Goal: Use online tool/utility: Utilize a website feature to perform a specific function

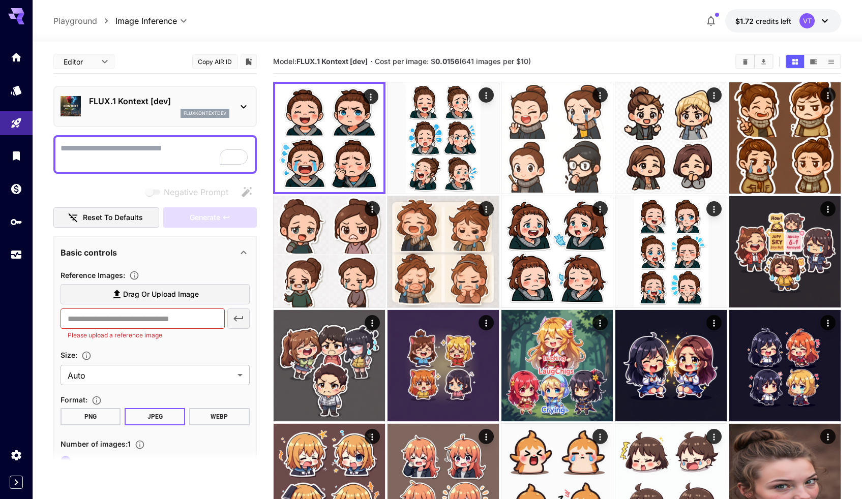
click at [478, 10] on div "**********" at bounding box center [447, 20] width 788 height 23
click at [545, 30] on div at bounding box center [448, 36] width 830 height 12
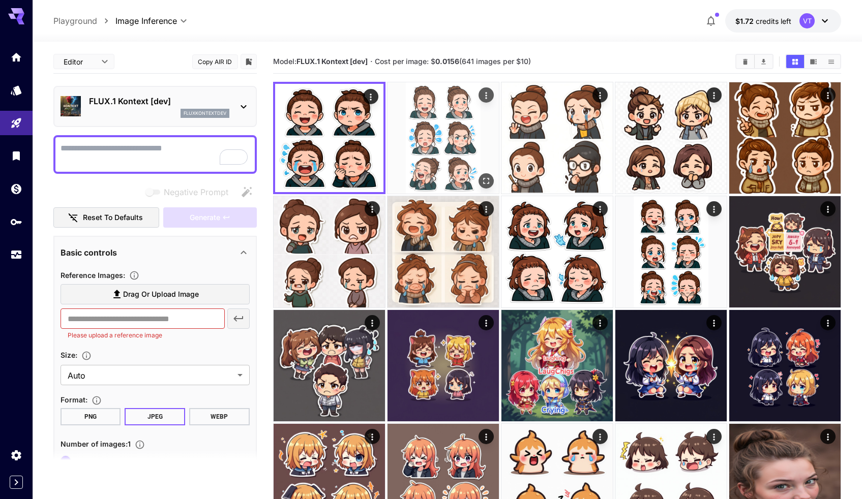
click at [427, 137] on img at bounding box center [443, 137] width 111 height 111
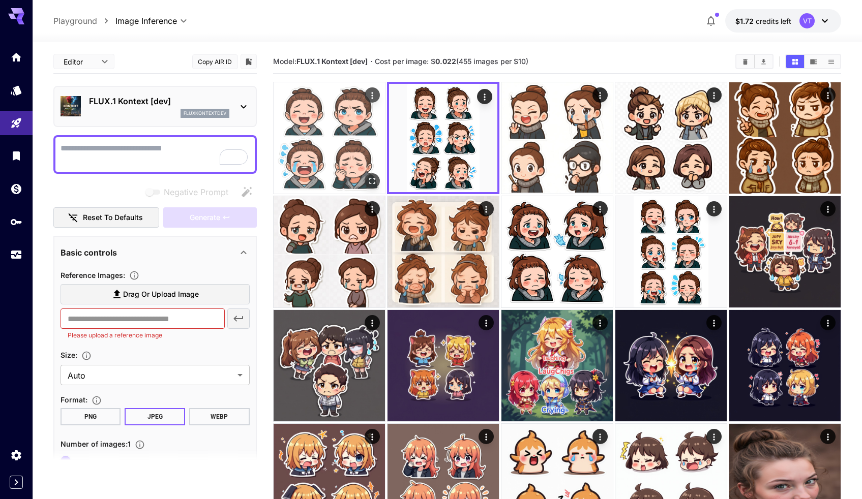
click at [354, 137] on img at bounding box center [329, 137] width 111 height 111
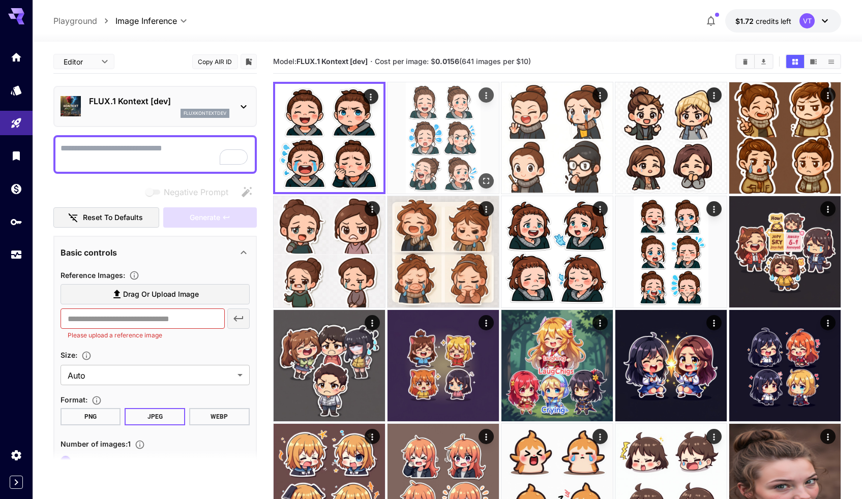
click at [424, 137] on img at bounding box center [443, 137] width 111 height 111
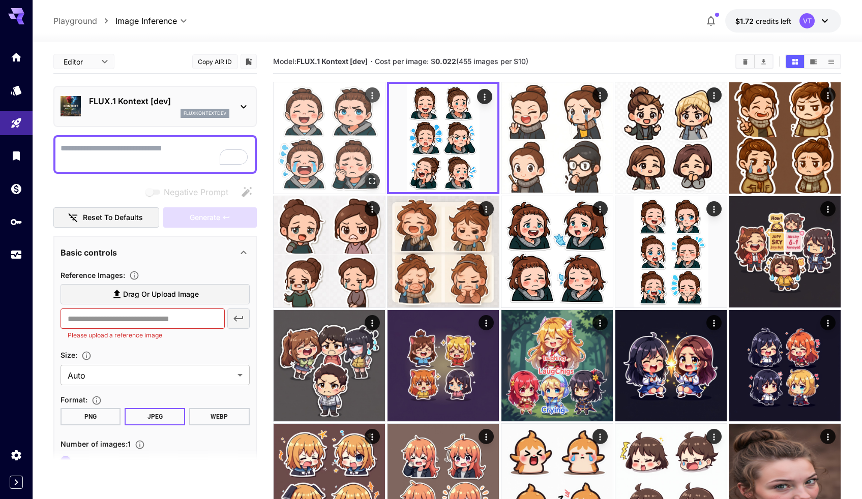
click at [355, 137] on img at bounding box center [329, 137] width 111 height 111
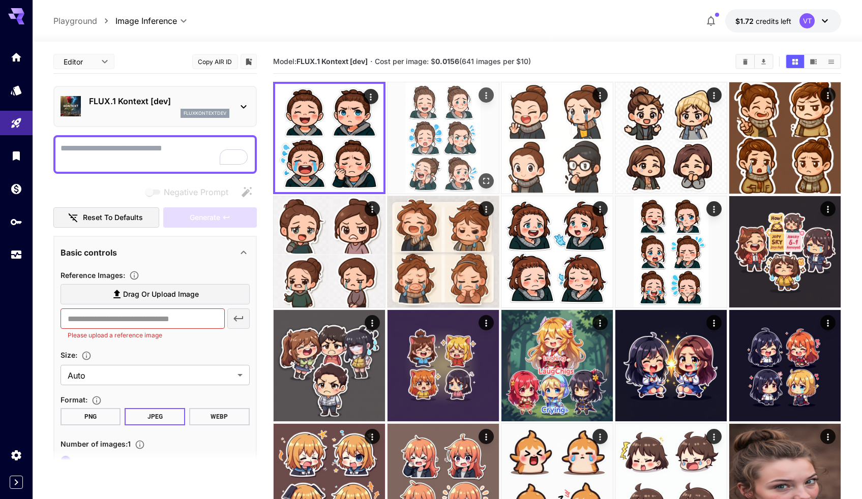
click at [440, 140] on img at bounding box center [443, 137] width 111 height 111
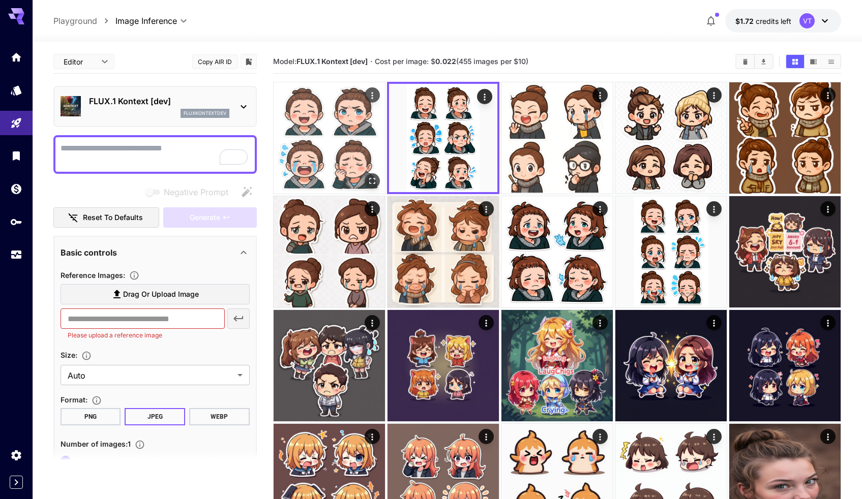
click at [377, 140] on img at bounding box center [329, 137] width 111 height 111
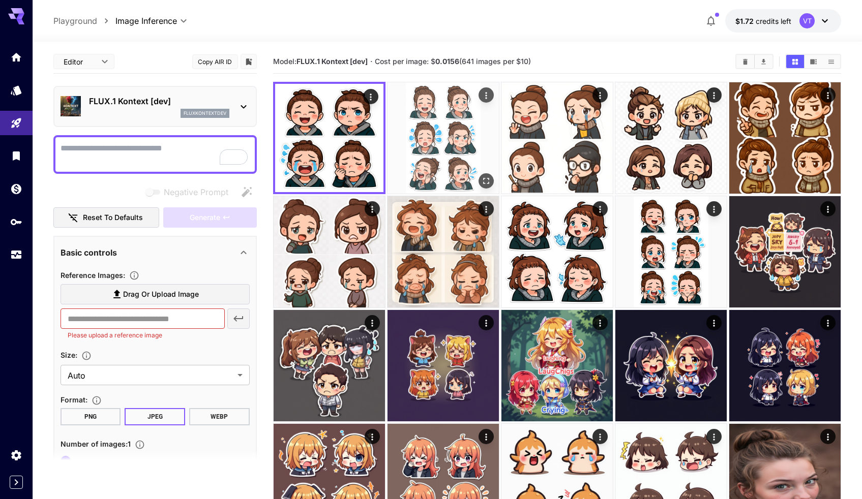
click at [455, 131] on img at bounding box center [443, 137] width 111 height 111
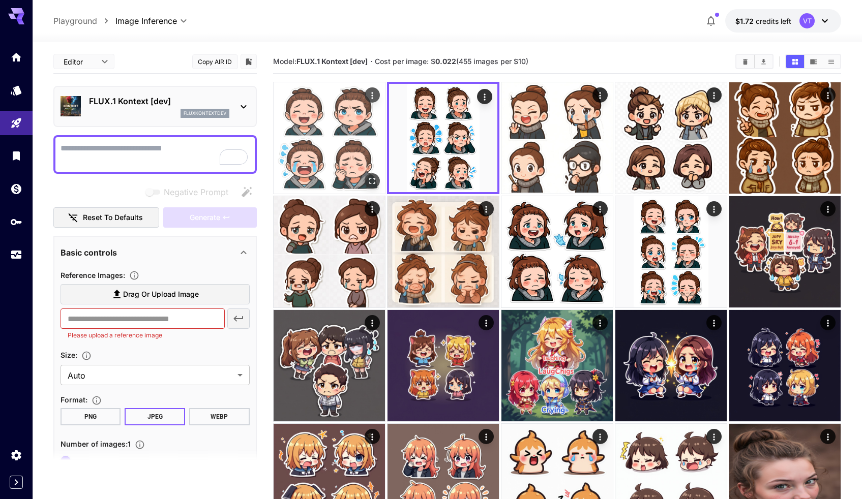
click at [377, 131] on img at bounding box center [329, 137] width 111 height 111
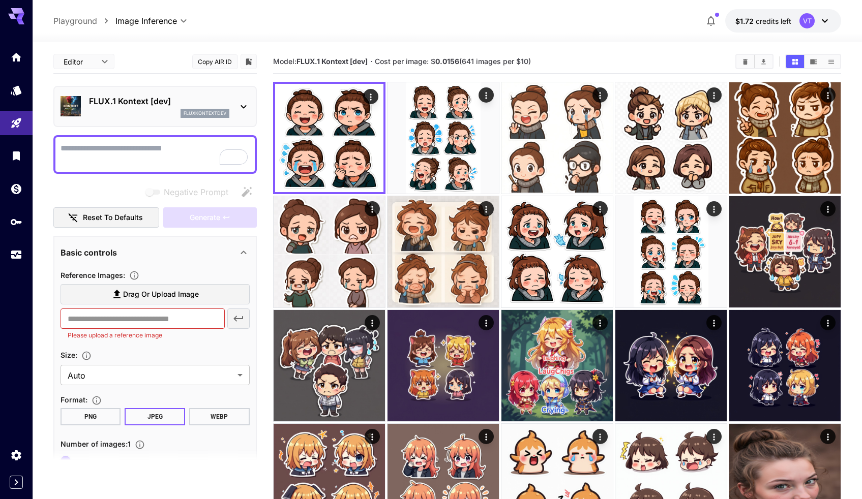
click at [181, 146] on textarea "Negative Prompt" at bounding box center [155, 154] width 189 height 24
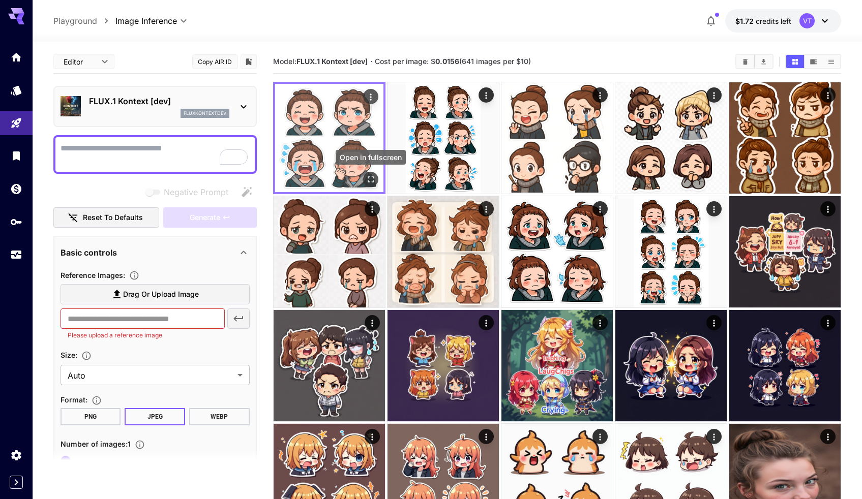
click at [367, 183] on icon "Open in fullscreen" at bounding box center [371, 179] width 10 height 10
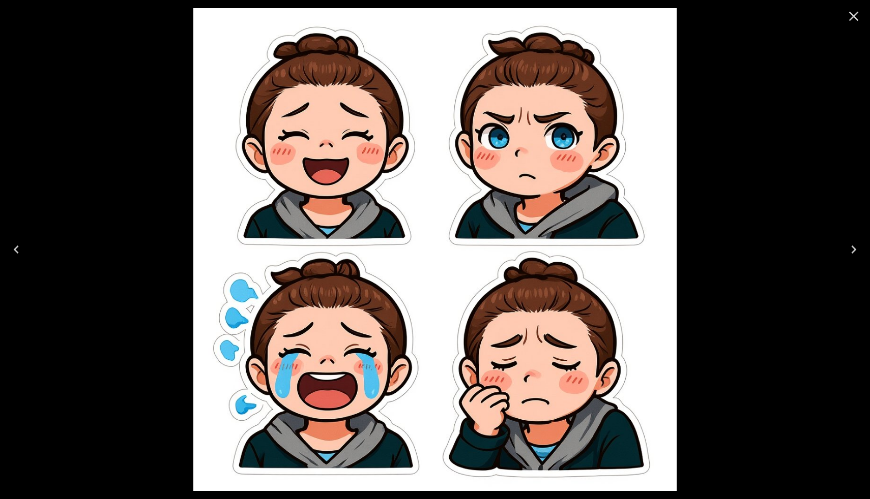
click at [854, 17] on icon "Close" at bounding box center [854, 17] width 10 height 10
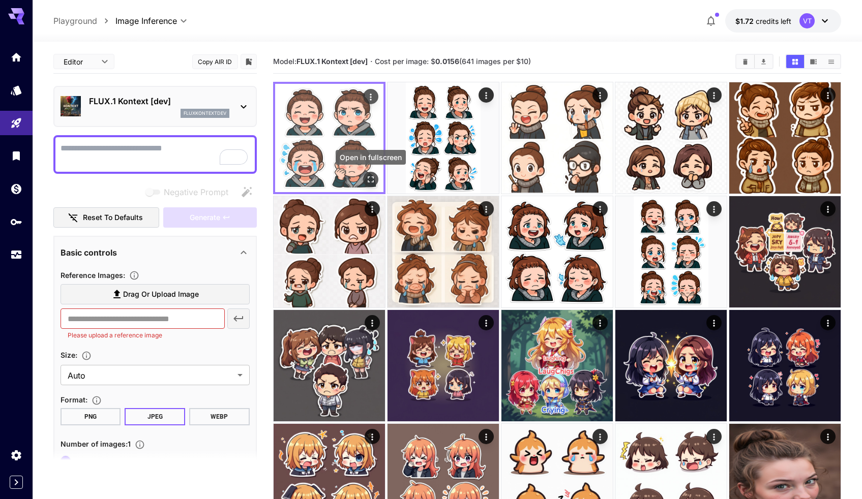
click at [367, 178] on icon "Open in fullscreen" at bounding box center [371, 179] width 10 height 10
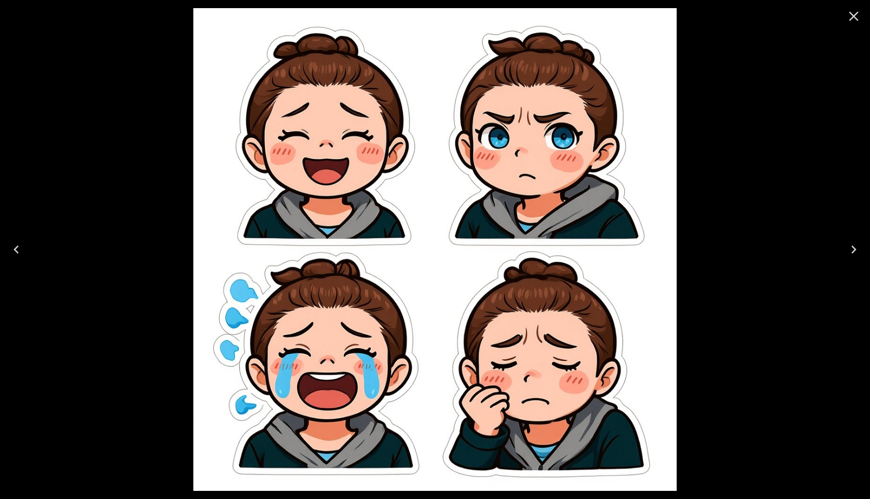
click at [851, 19] on icon "Close" at bounding box center [853, 16] width 16 height 16
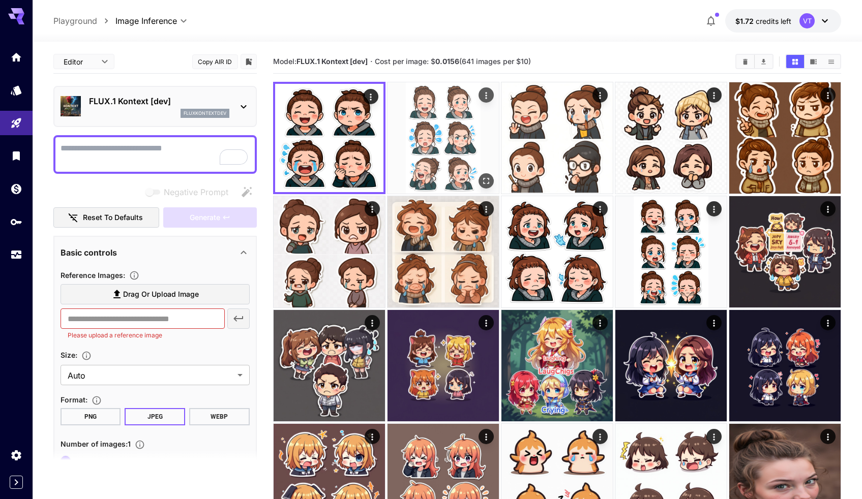
click at [422, 134] on img at bounding box center [443, 137] width 111 height 111
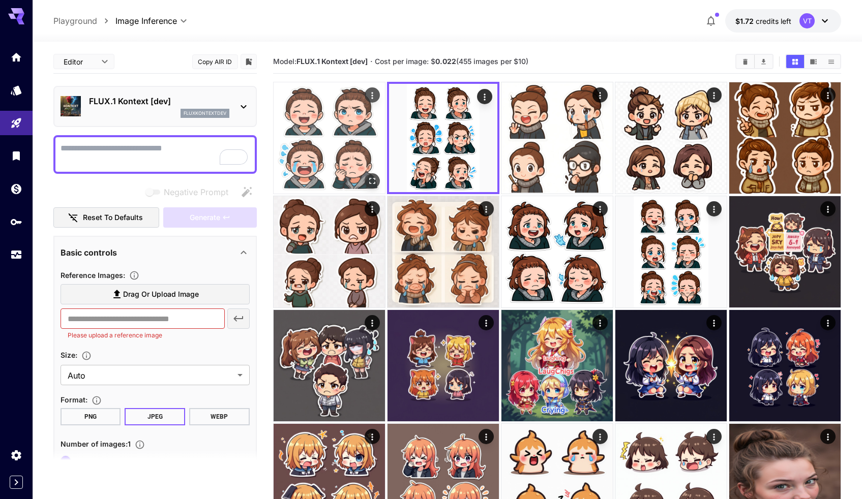
click at [338, 134] on img at bounding box center [329, 137] width 111 height 111
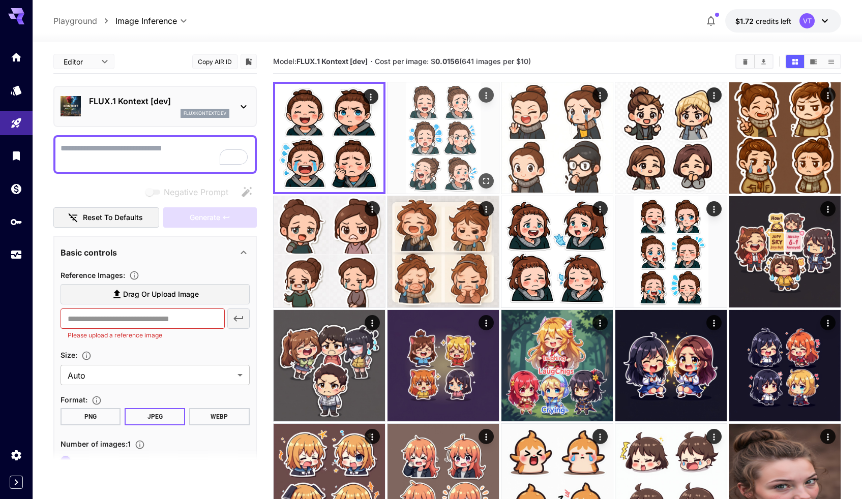
click at [424, 137] on img at bounding box center [443, 137] width 111 height 111
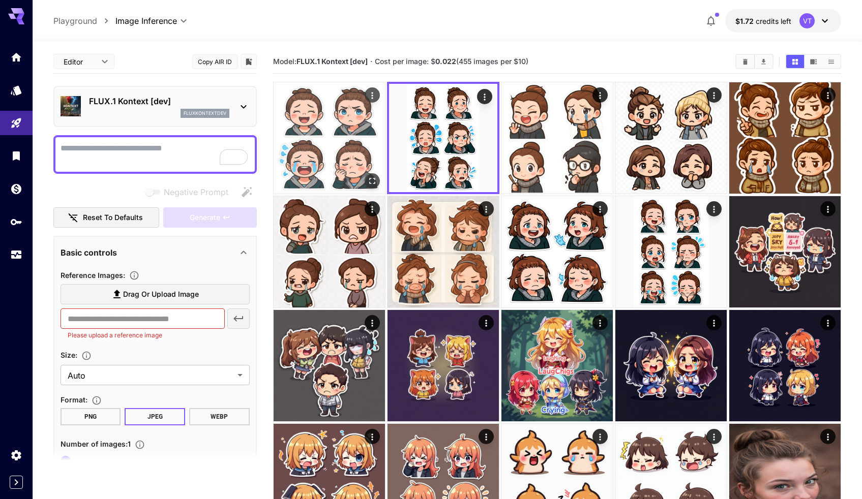
drag, startPoint x: 338, startPoint y: 136, endPoint x: 360, endPoint y: 134, distance: 22.0
click at [338, 136] on img at bounding box center [329, 137] width 111 height 111
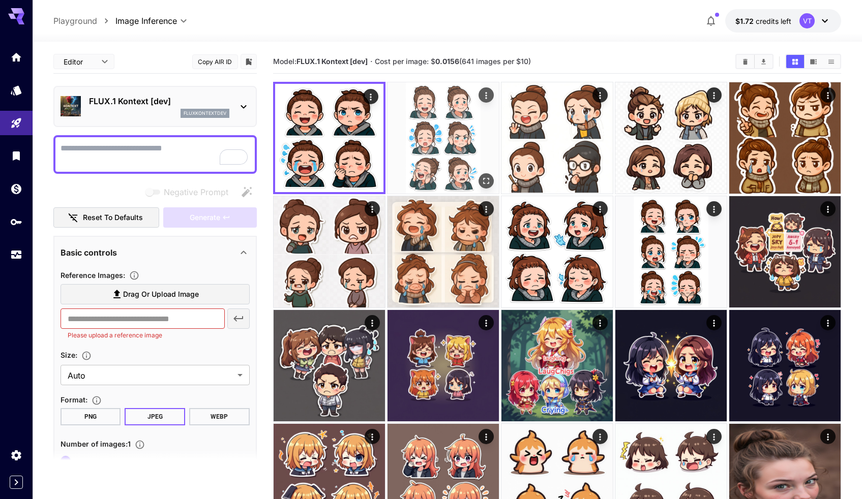
click at [452, 134] on img at bounding box center [443, 137] width 111 height 111
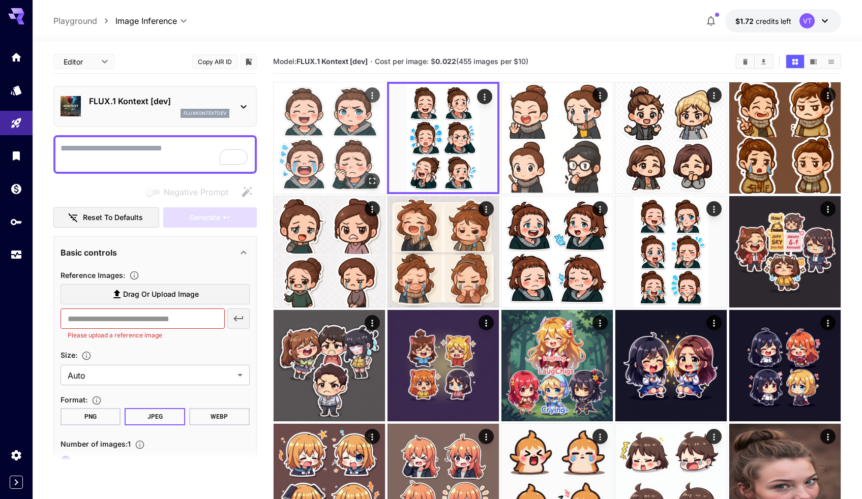
click at [334, 134] on img at bounding box center [329, 137] width 111 height 111
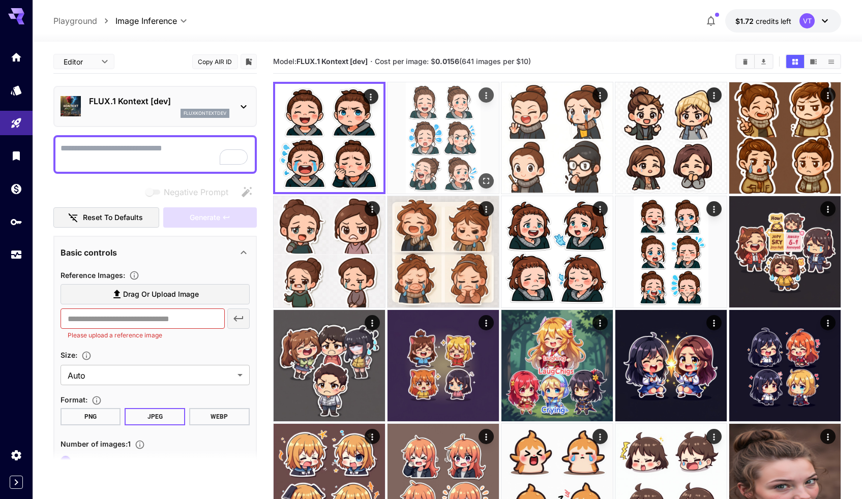
click at [458, 132] on img at bounding box center [443, 137] width 111 height 111
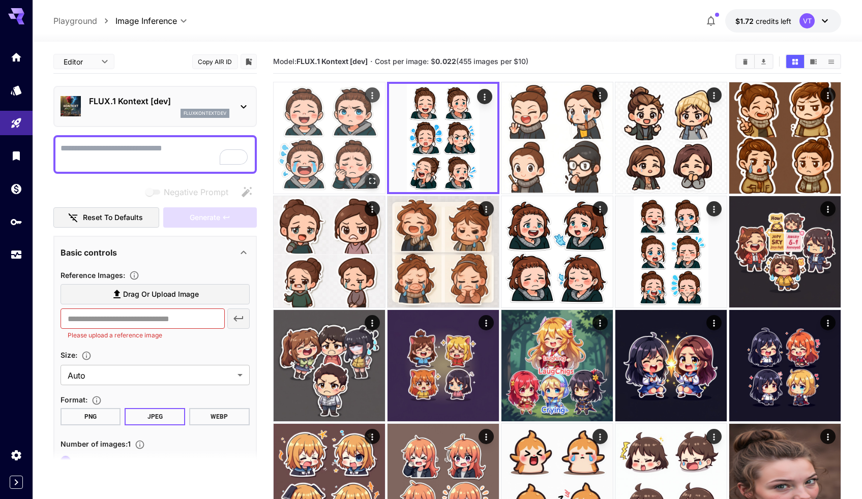
click at [321, 132] on img at bounding box center [329, 137] width 111 height 111
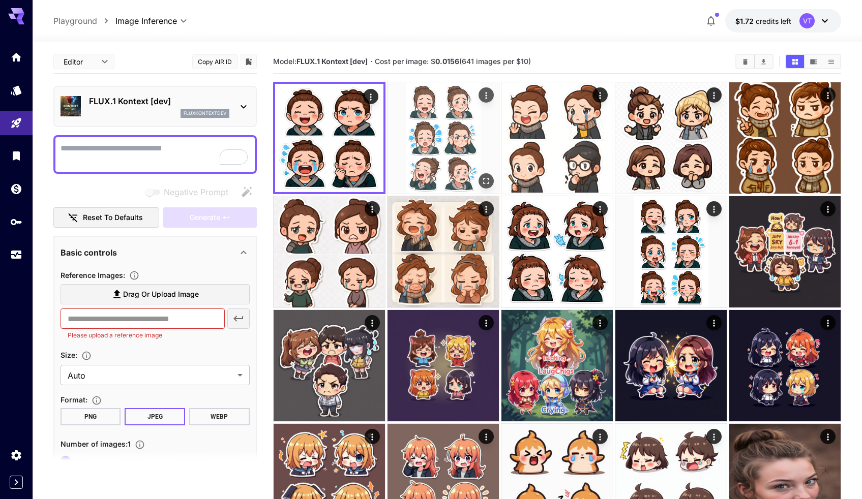
click at [390, 141] on img at bounding box center [443, 137] width 111 height 111
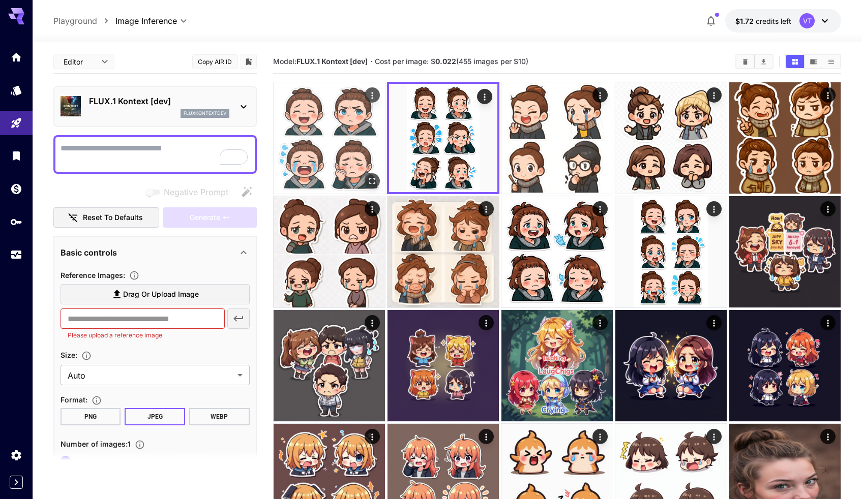
drag, startPoint x: 346, startPoint y: 140, endPoint x: 362, endPoint y: 140, distance: 15.3
click at [346, 140] on img at bounding box center [329, 137] width 111 height 111
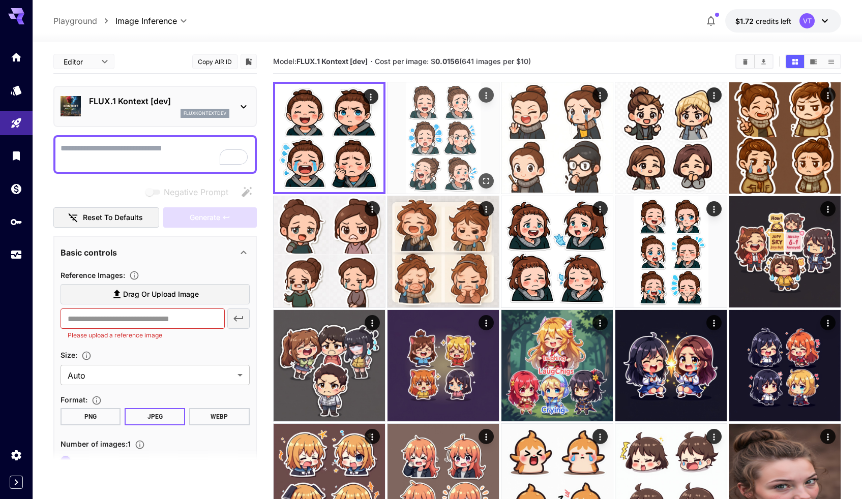
click at [411, 140] on img at bounding box center [443, 137] width 111 height 111
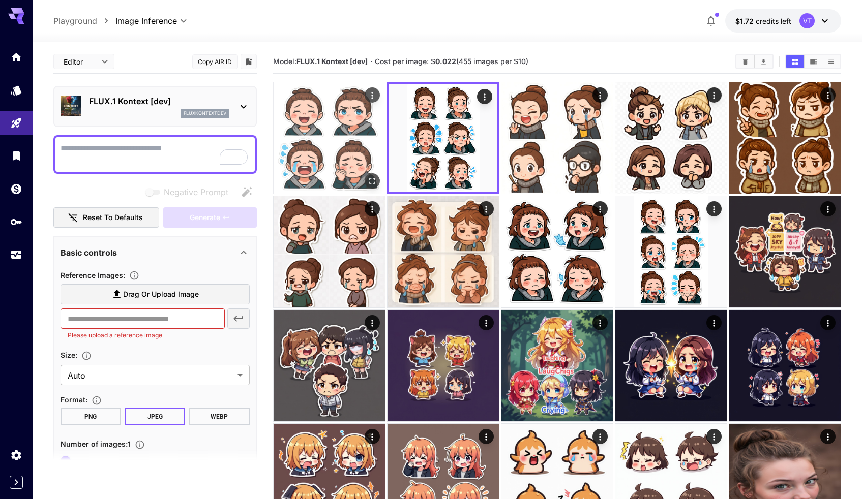
click at [346, 140] on img at bounding box center [329, 137] width 111 height 111
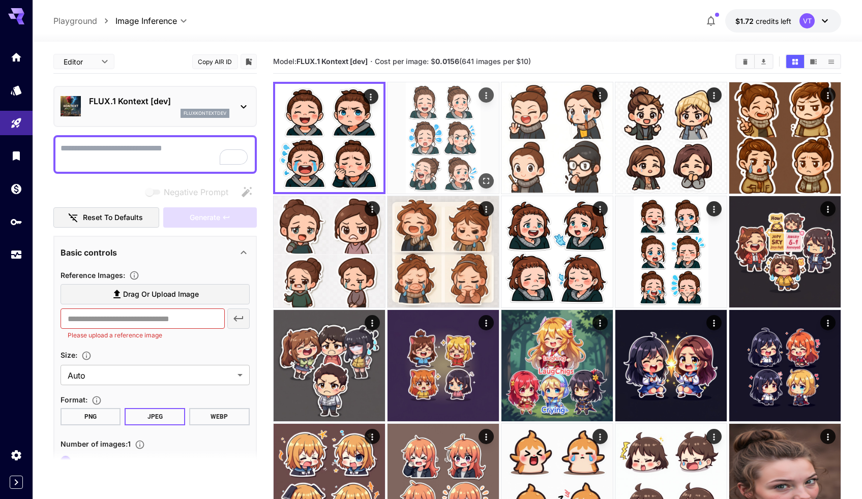
click at [437, 140] on img at bounding box center [443, 137] width 111 height 111
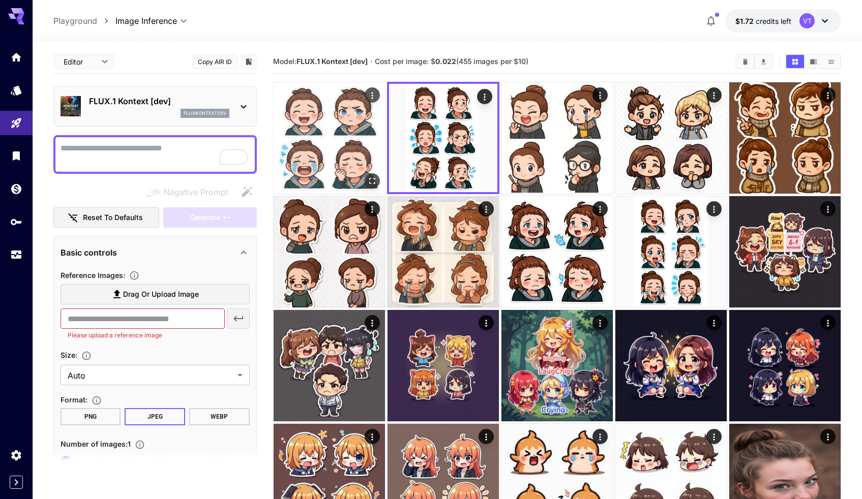
click at [357, 138] on img at bounding box center [329, 137] width 111 height 111
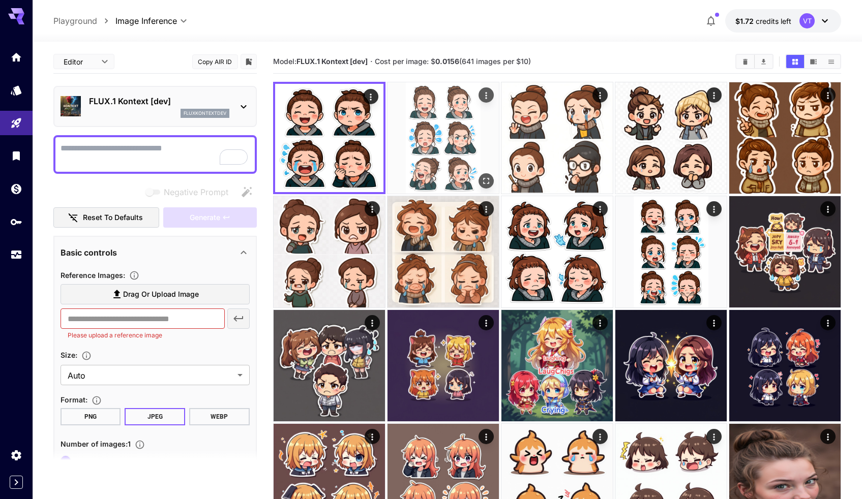
click at [420, 138] on img at bounding box center [443, 137] width 111 height 111
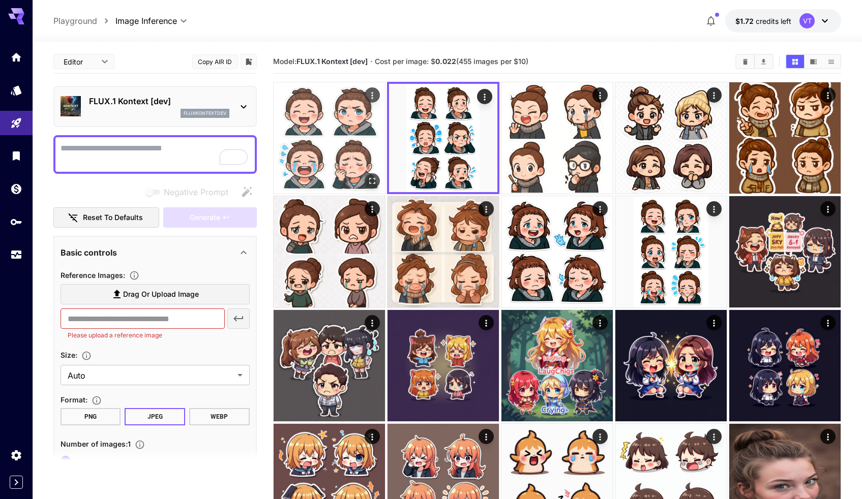
click at [346, 138] on img at bounding box center [329, 137] width 111 height 111
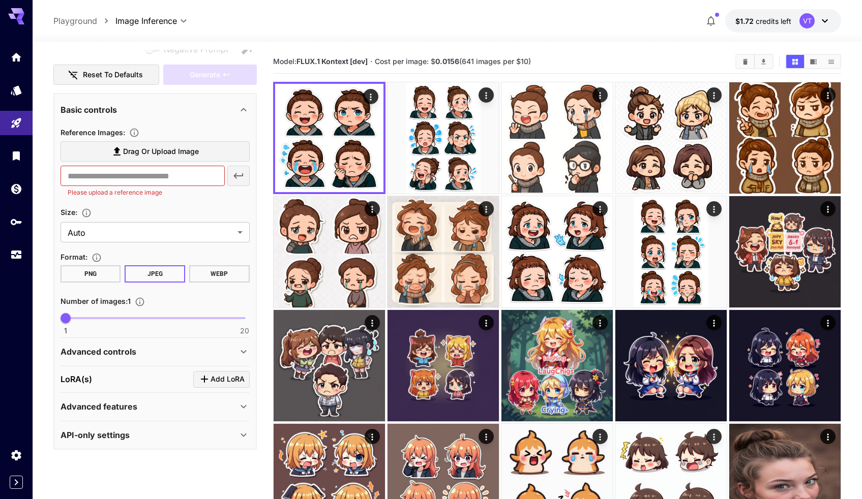
scroll to position [144, 0]
click at [175, 227] on body "**********" at bounding box center [431, 454] width 862 height 909
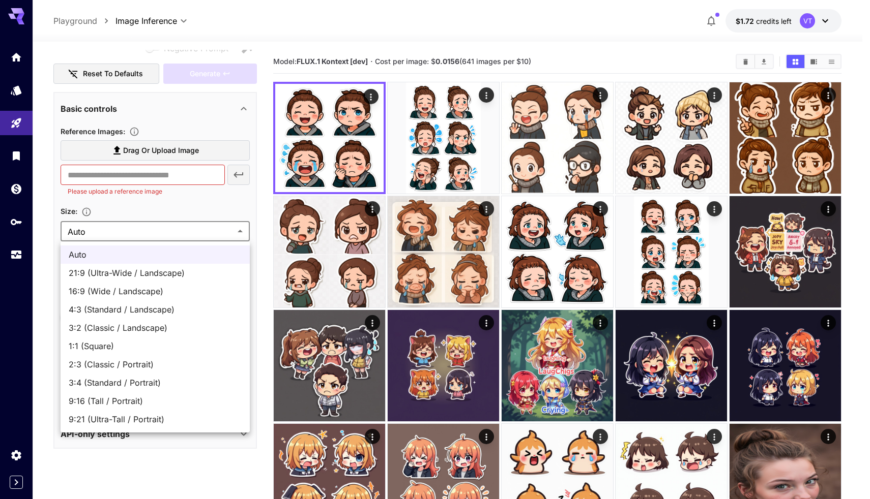
click at [96, 352] on li "1:1 (Square)" at bounding box center [155, 346] width 189 height 18
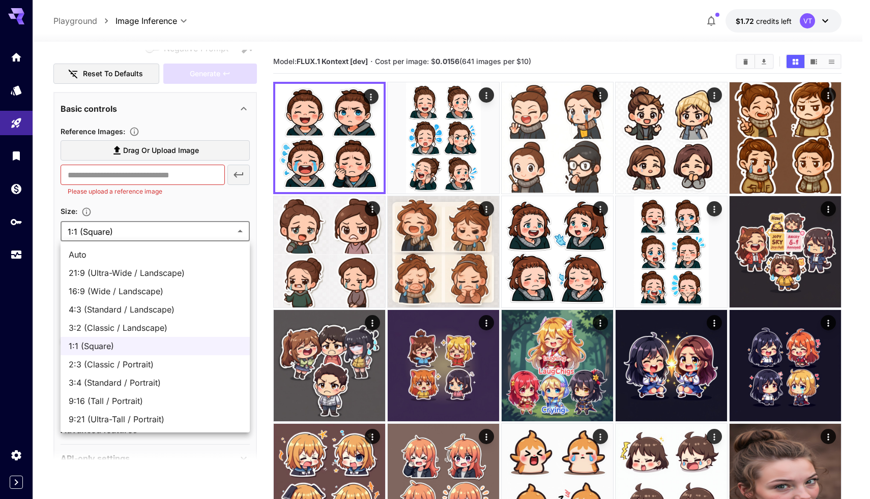
click at [141, 238] on body "**********" at bounding box center [435, 454] width 870 height 909
click at [99, 259] on span "Auto" at bounding box center [155, 255] width 173 height 12
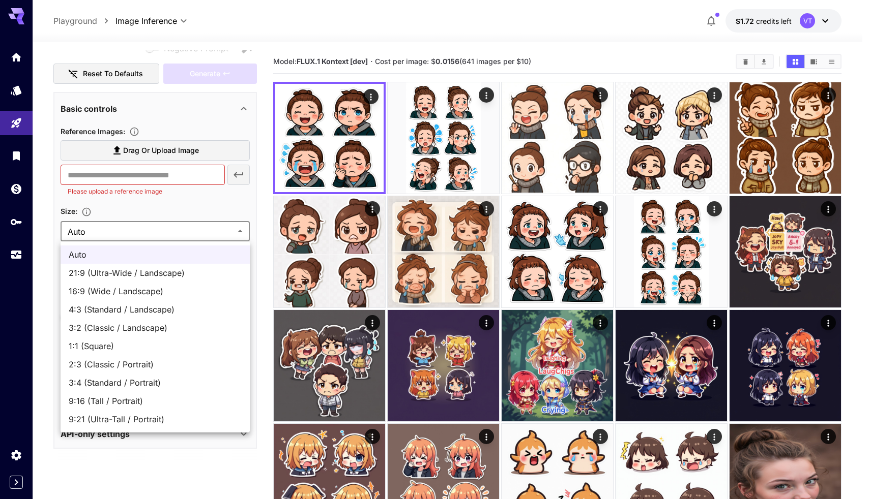
click at [109, 238] on body "**********" at bounding box center [435, 454] width 870 height 909
click at [101, 347] on span "1:1 (Square)" at bounding box center [155, 346] width 173 height 12
type input "**********"
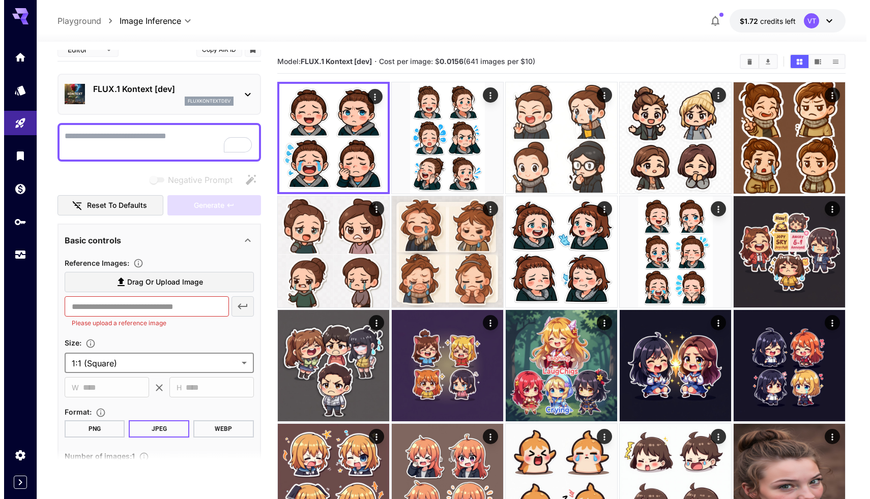
scroll to position [0, 0]
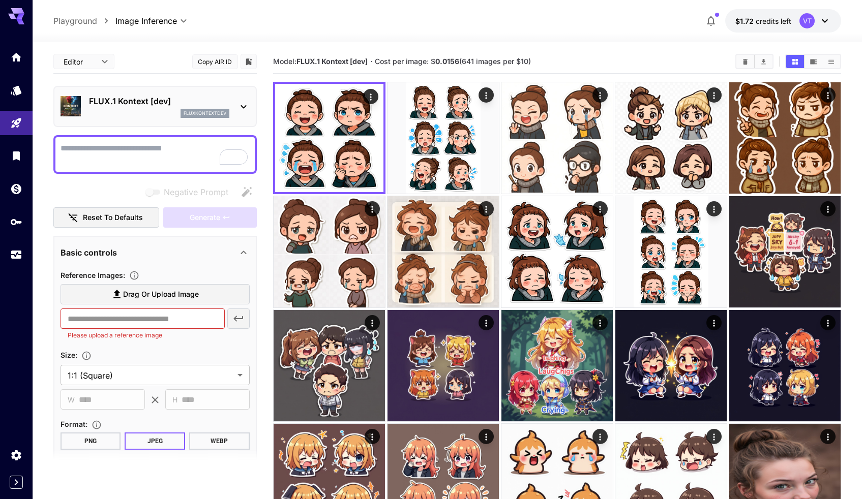
click at [199, 108] on div "FLUX.1 Kontext [dev] fluxkontextdev" at bounding box center [159, 106] width 140 height 23
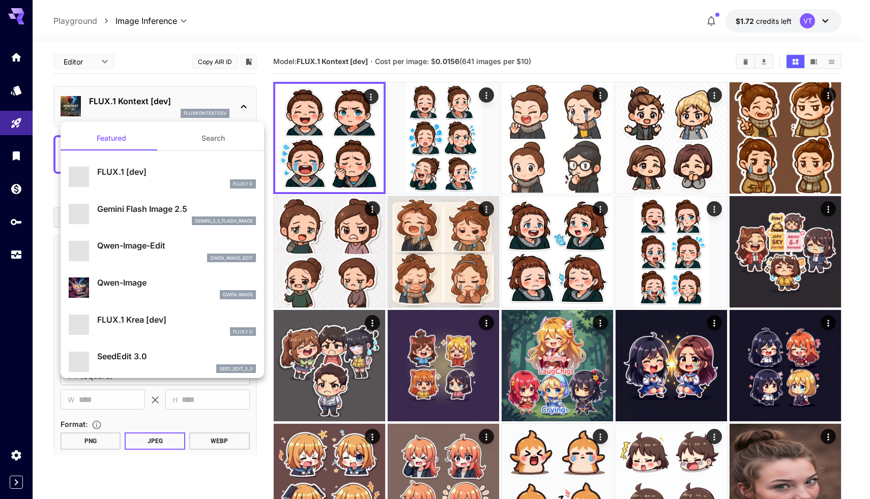
click at [206, 133] on button "Search" at bounding box center [213, 138] width 102 height 24
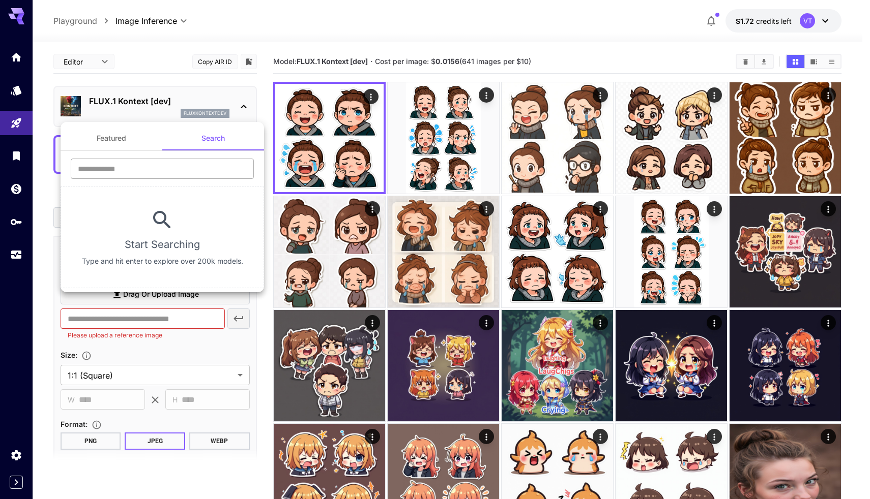
click at [173, 164] on input "text" at bounding box center [162, 169] width 183 height 20
type input "****"
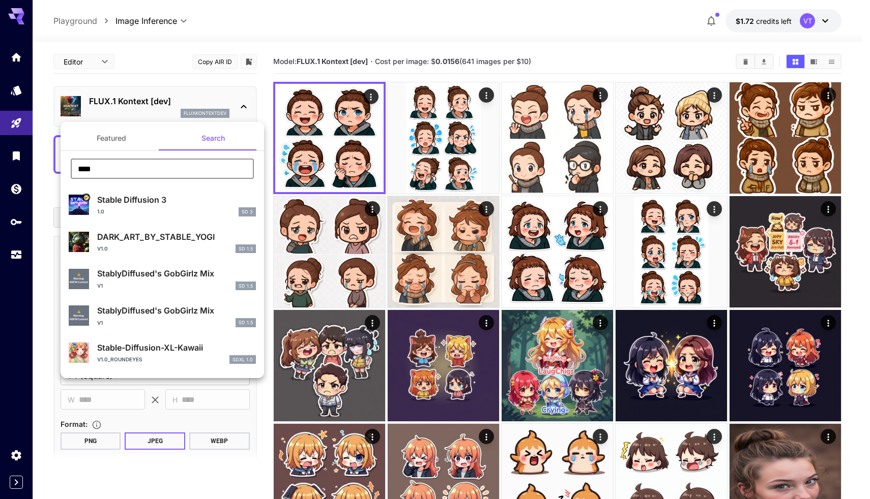
click at [166, 210] on div "1.0 SD 3" at bounding box center [176, 212] width 159 height 9
type input "*"
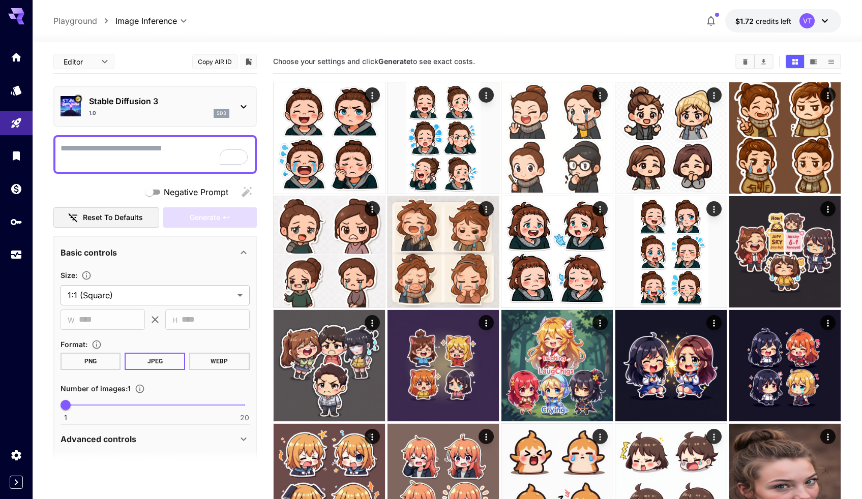
click at [126, 153] on textarea "Negative Prompt" at bounding box center [155, 154] width 189 height 24
paste textarea "**********"
type textarea "**********"
paste textarea "**********"
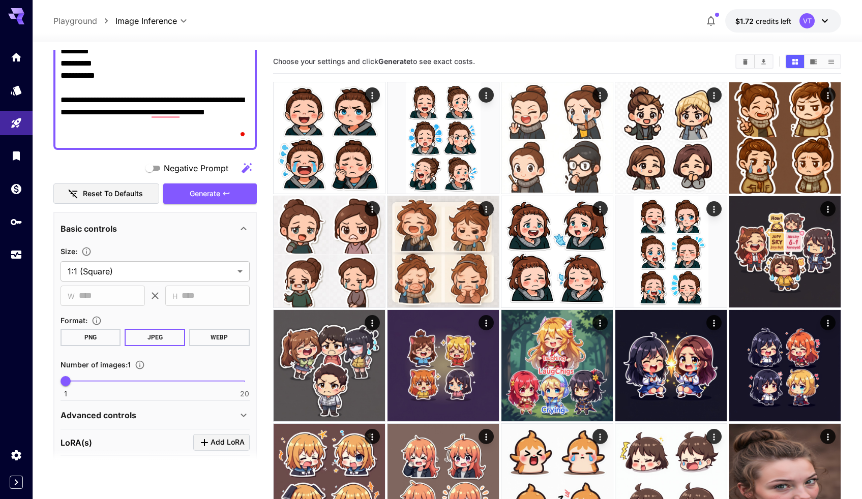
scroll to position [253, 0]
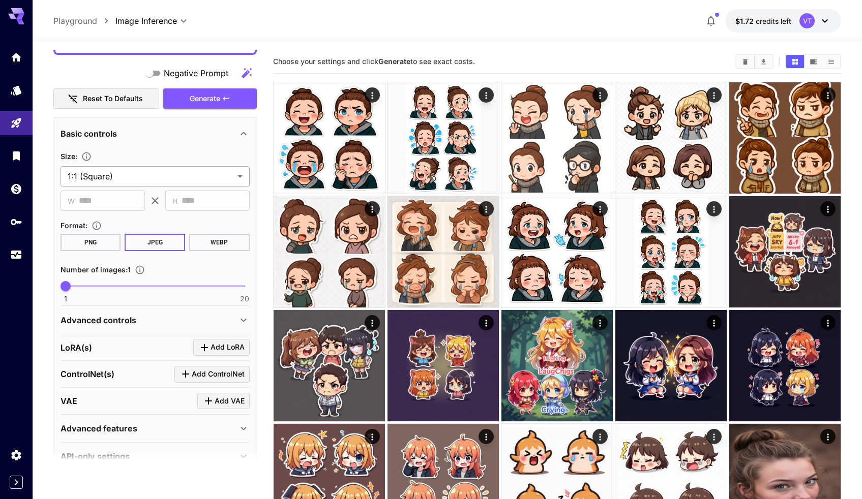
type textarea "**********"
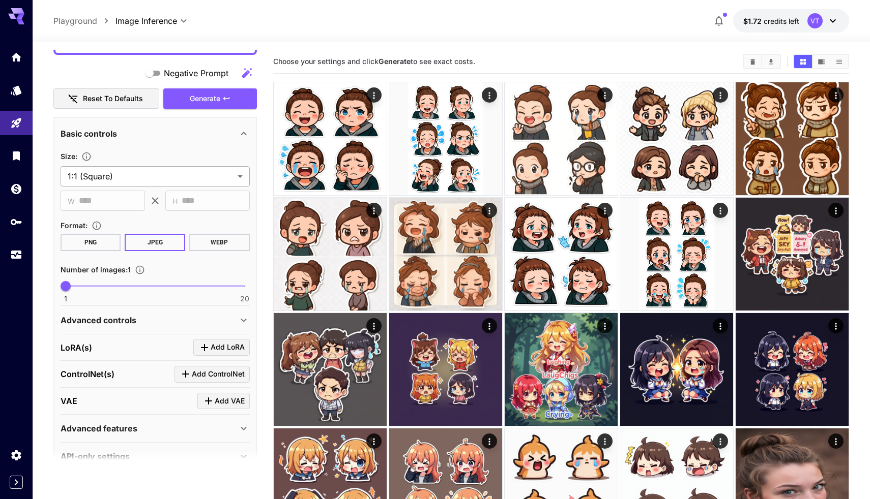
click at [139, 177] on body "**********" at bounding box center [435, 459] width 870 height 919
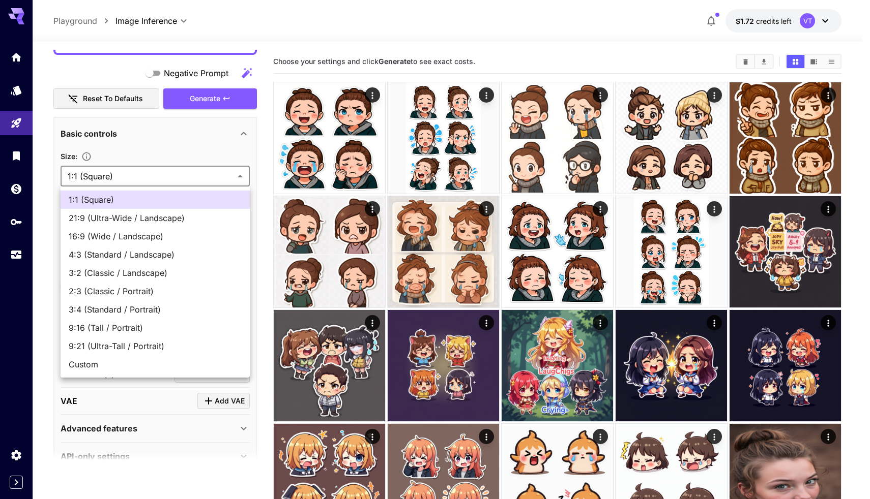
click at [113, 365] on span "Custom" at bounding box center [155, 365] width 173 height 12
type input "******"
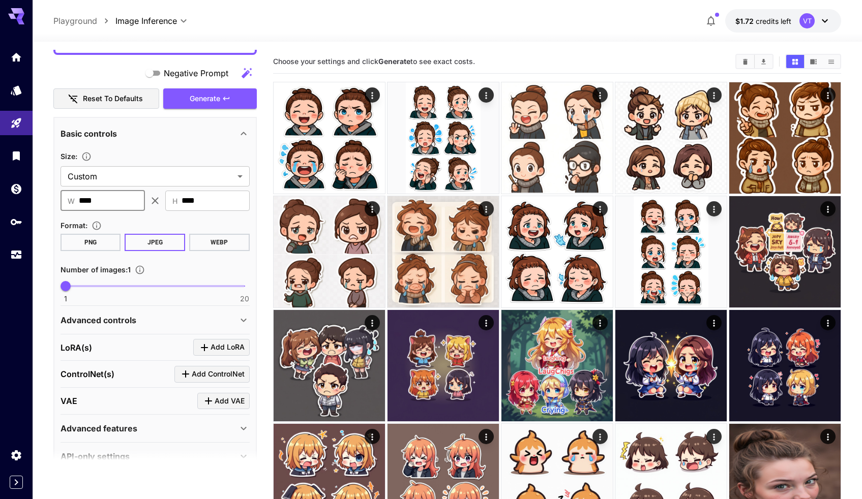
drag, startPoint x: 103, startPoint y: 202, endPoint x: 56, endPoint y: 201, distance: 46.8
click at [56, 201] on div "Basic controls Size : Custom ****** ​ ​ W **** ​ ​ H **** ​ Format : PNG JPEG W…" at bounding box center [154, 294] width 203 height 355
type input "***"
drag, startPoint x: 212, startPoint y: 202, endPoint x: 154, endPoint y: 202, distance: 58.5
click at [154, 202] on div "​ W *** ​ ​ H **** ​" at bounding box center [155, 201] width 189 height 20
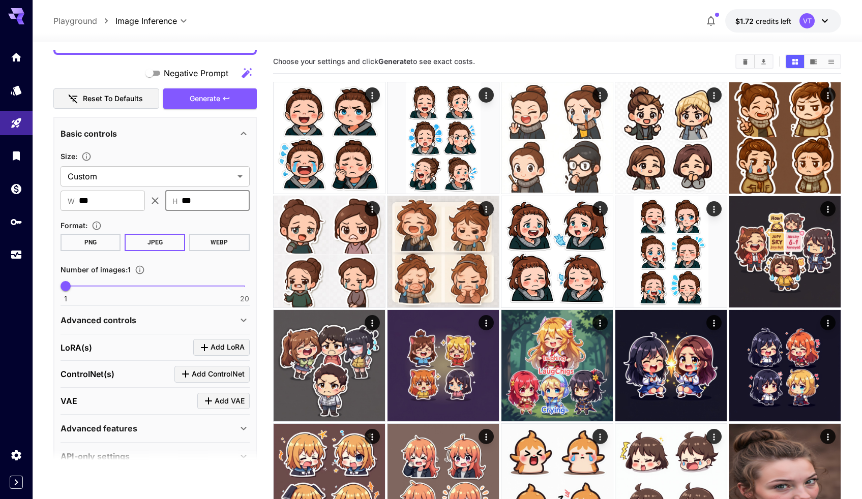
type input "***"
click at [146, 218] on div "Size : Custom ****** ​ ​ W *** ​ ​ H *** ​ Format : PNG JPEG WEBP Number of ima…" at bounding box center [155, 226] width 189 height 153
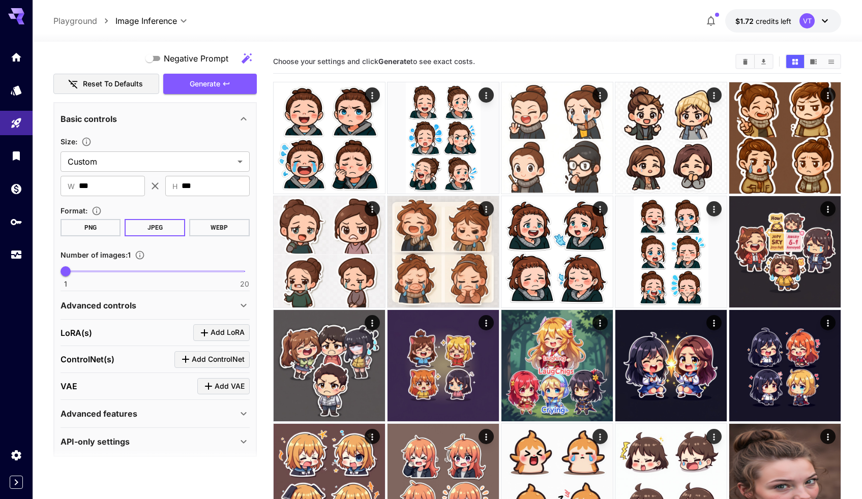
click at [153, 294] on div "Advanced controls" at bounding box center [155, 305] width 189 height 24
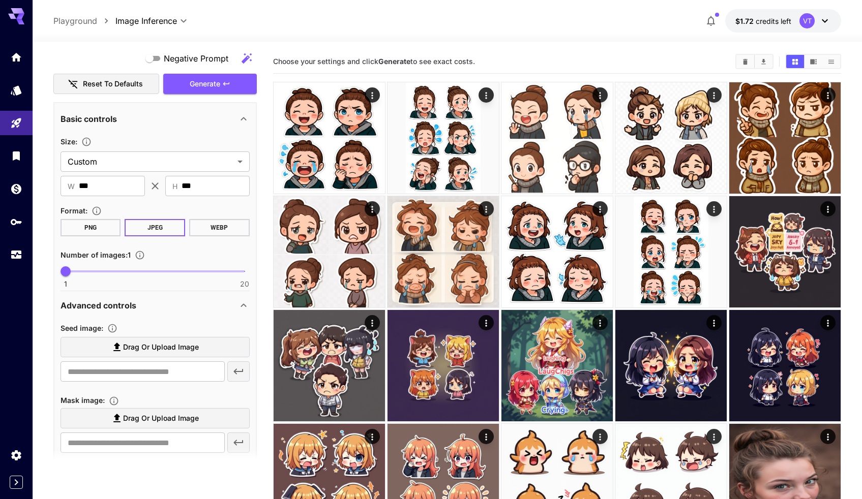
scroll to position [286, 0]
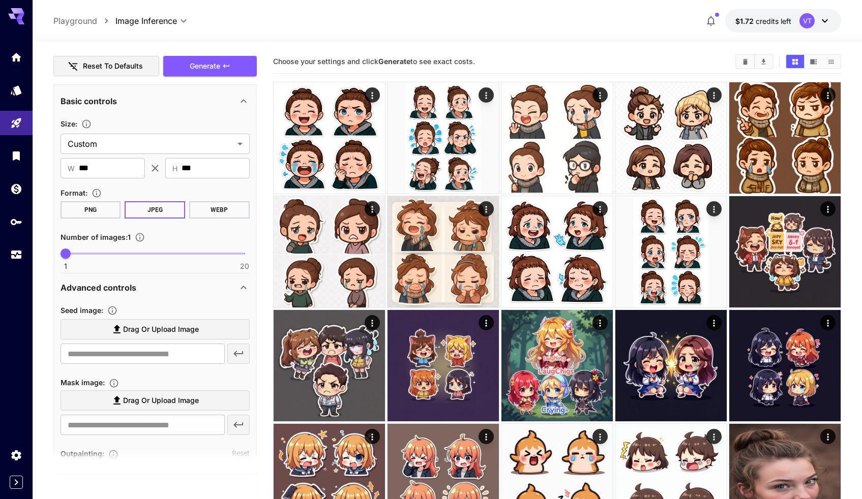
click at [133, 331] on span "Drag or upload image" at bounding box center [161, 330] width 76 height 13
click at [0, 0] on input "Drag or upload image" at bounding box center [0, 0] width 0 height 0
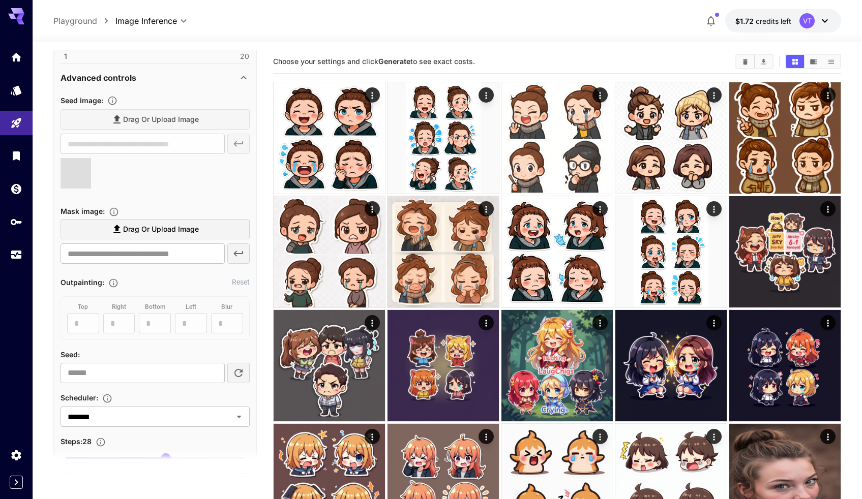
scroll to position [496, 0]
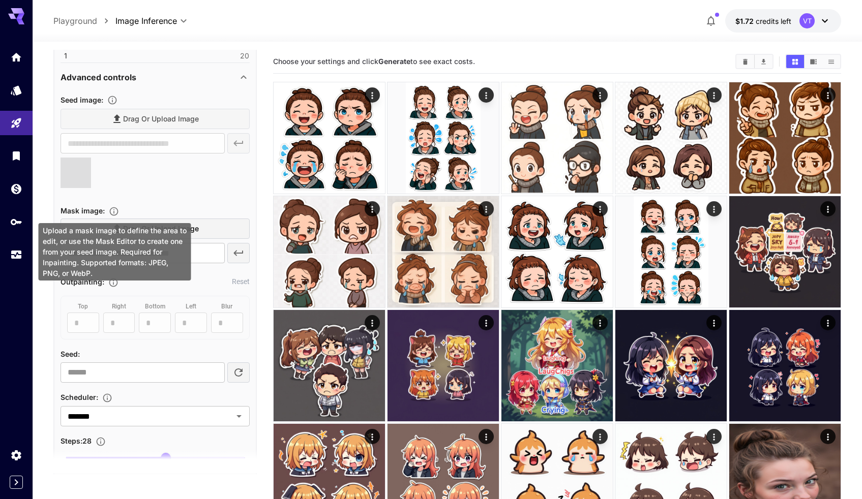
type input "**********"
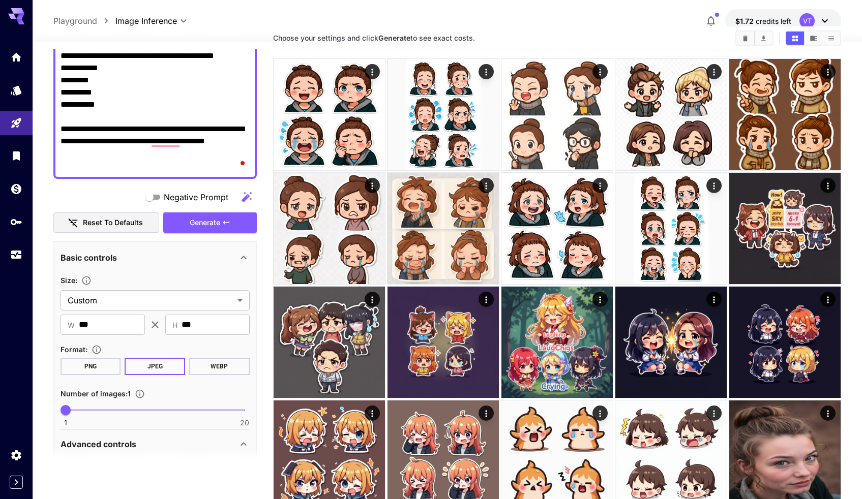
scroll to position [94, 0]
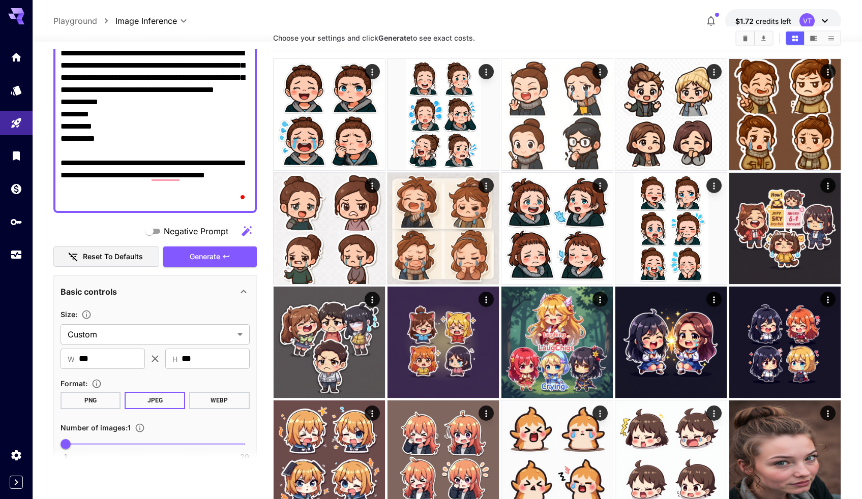
click at [198, 260] on span "Generate" at bounding box center [205, 257] width 31 height 13
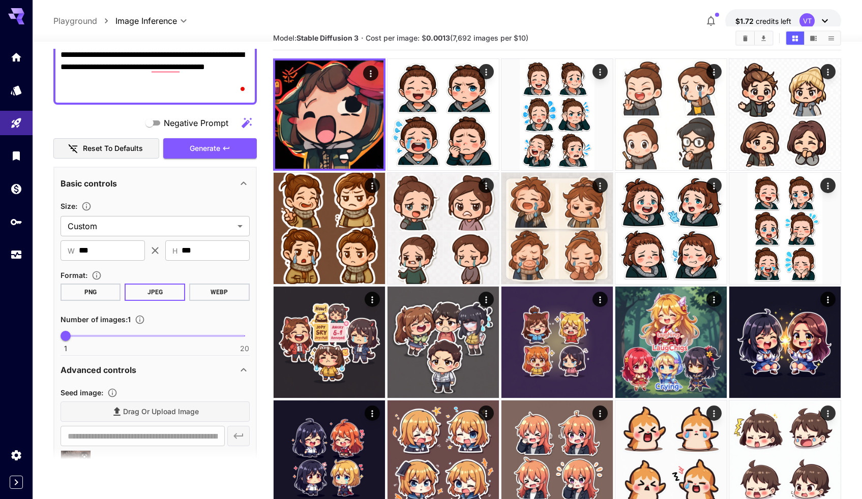
scroll to position [219, 0]
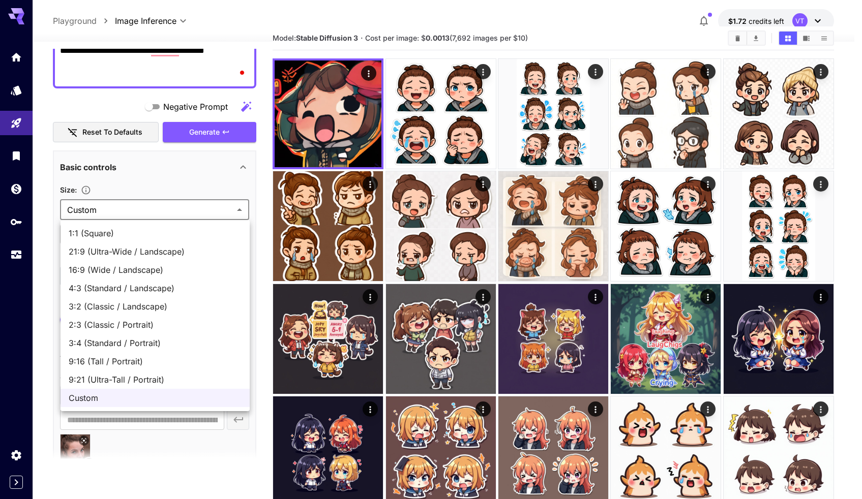
click at [112, 211] on body "**********" at bounding box center [431, 428] width 862 height 903
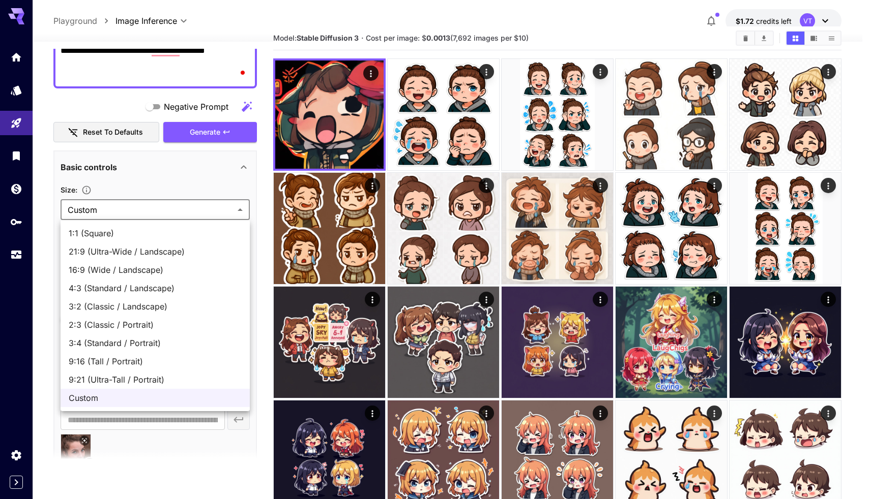
click at [96, 240] on li "1:1 (Square)" at bounding box center [155, 233] width 189 height 18
type input "**********"
type input "****"
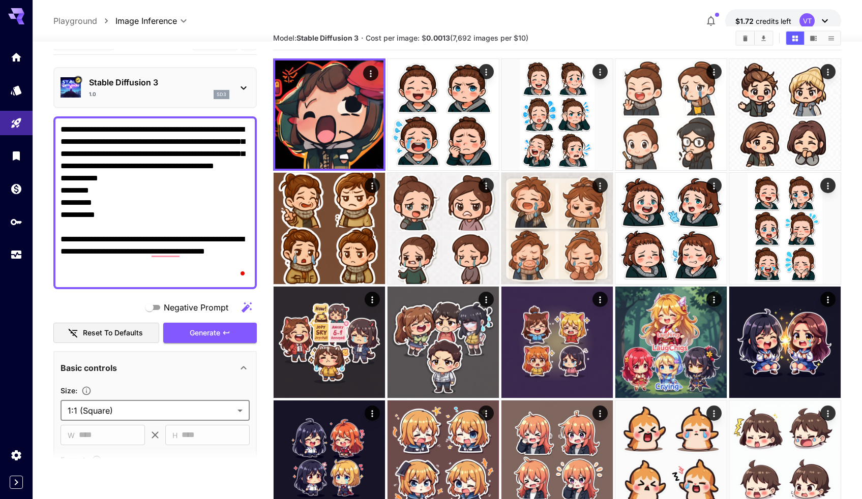
scroll to position [0, 0]
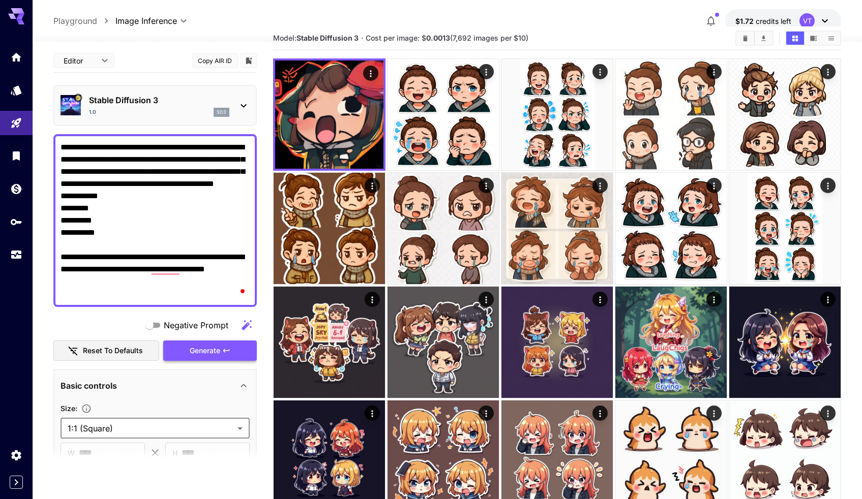
click at [211, 354] on span "Generate" at bounding box center [205, 351] width 31 height 13
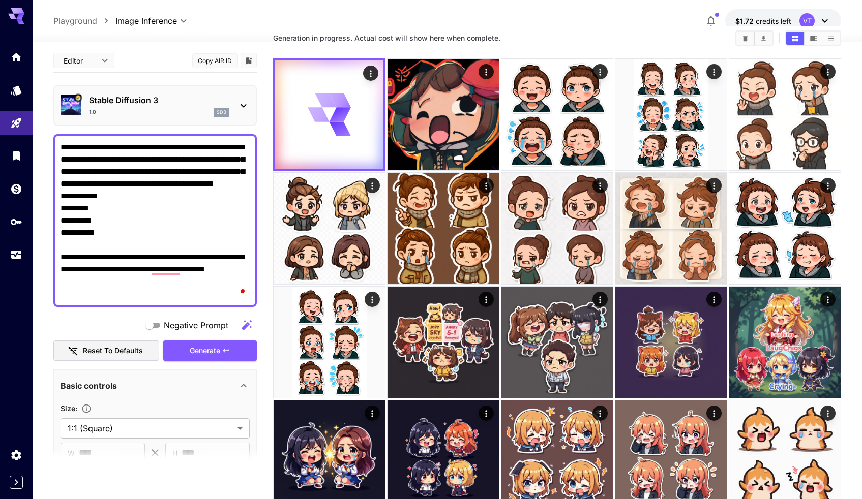
click at [345, 26] on div "Generation in progress. Actual cost will show here when complete." at bounding box center [557, 38] width 568 height 24
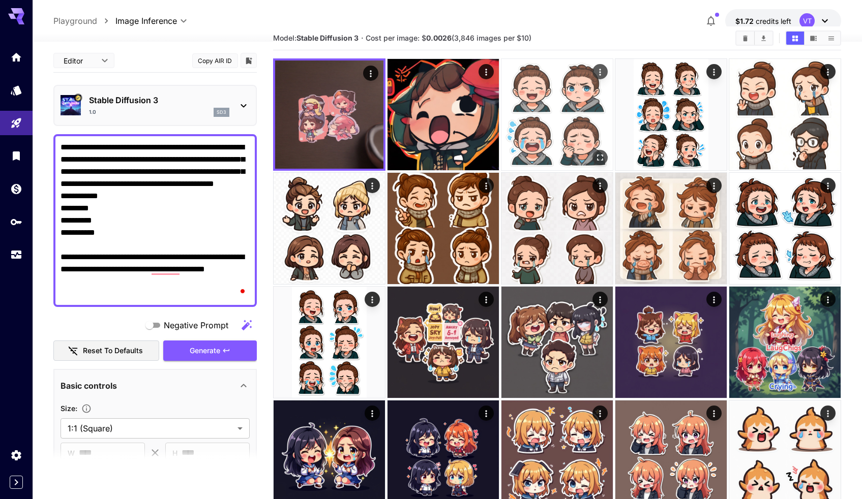
click at [551, 129] on img at bounding box center [557, 114] width 111 height 111
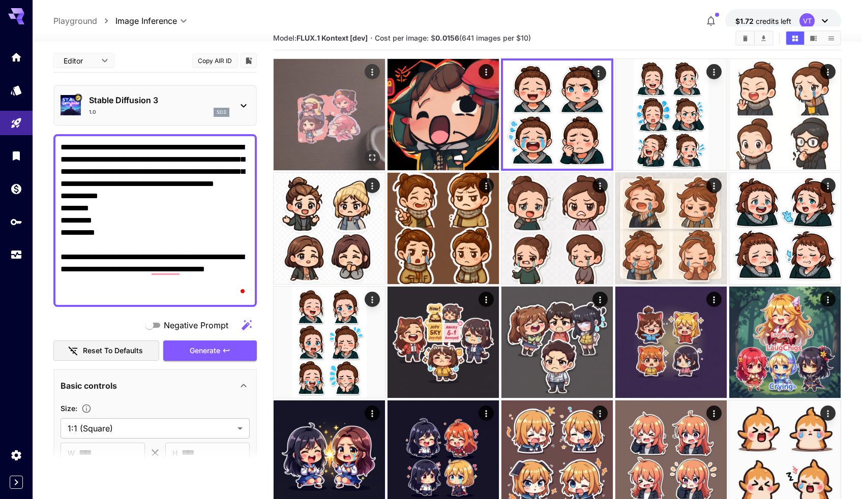
click at [325, 95] on img at bounding box center [329, 114] width 111 height 111
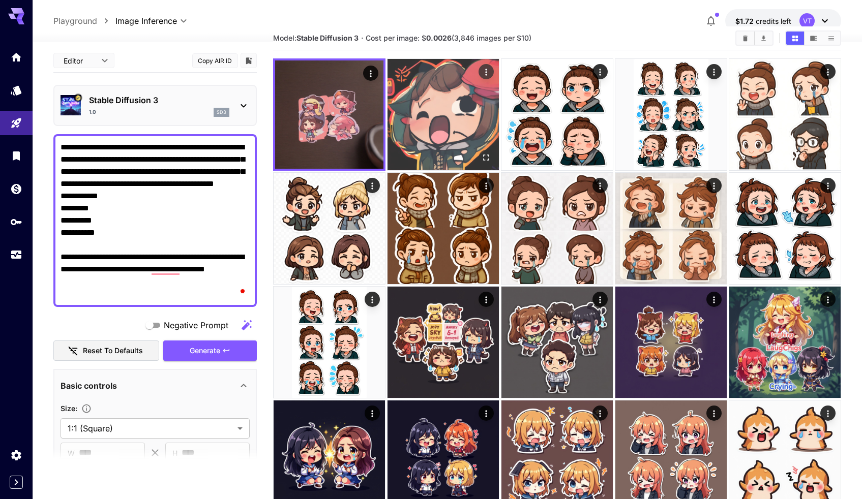
click at [403, 122] on img at bounding box center [443, 114] width 111 height 111
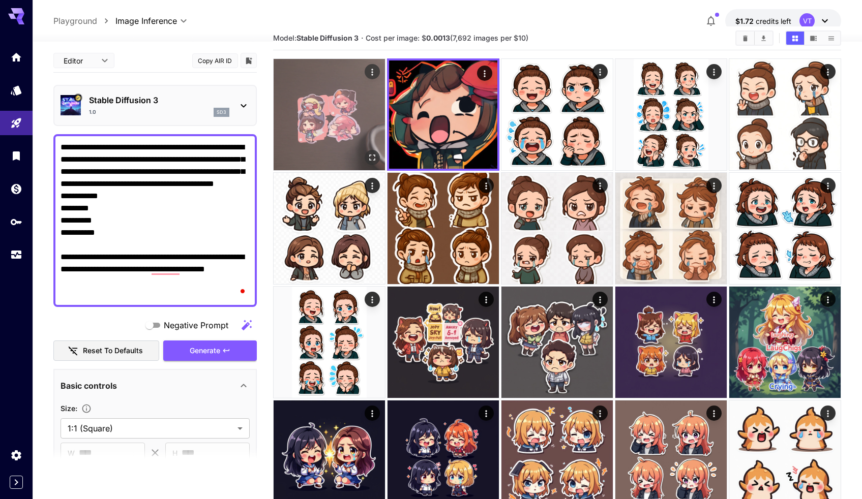
click at [334, 120] on img at bounding box center [329, 114] width 111 height 111
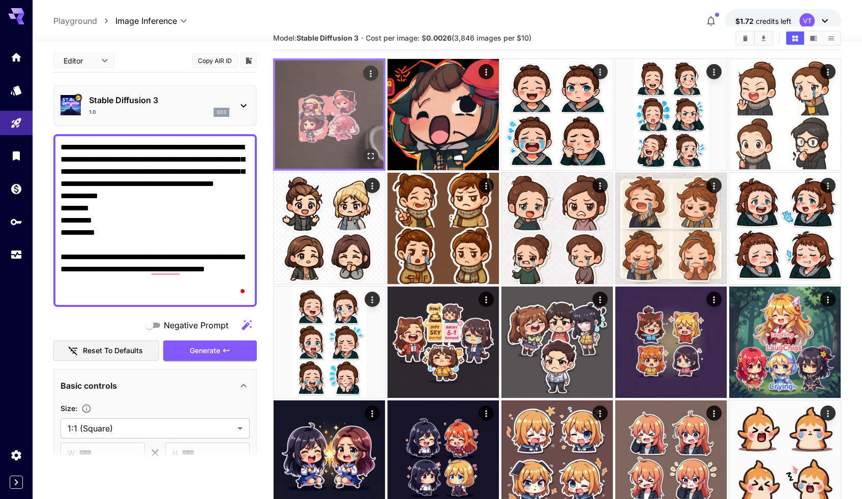
click at [370, 155] on icon "Open in fullscreen" at bounding box center [371, 156] width 10 height 10
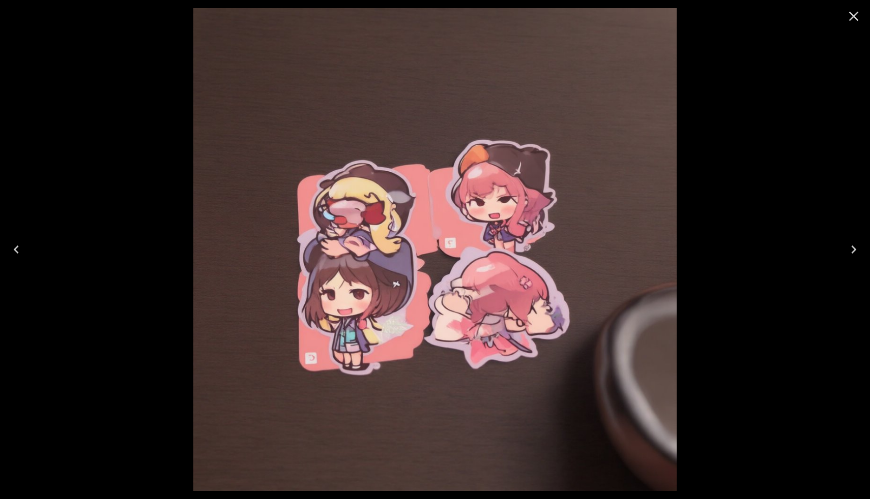
click at [851, 13] on icon "Close" at bounding box center [854, 17] width 10 height 10
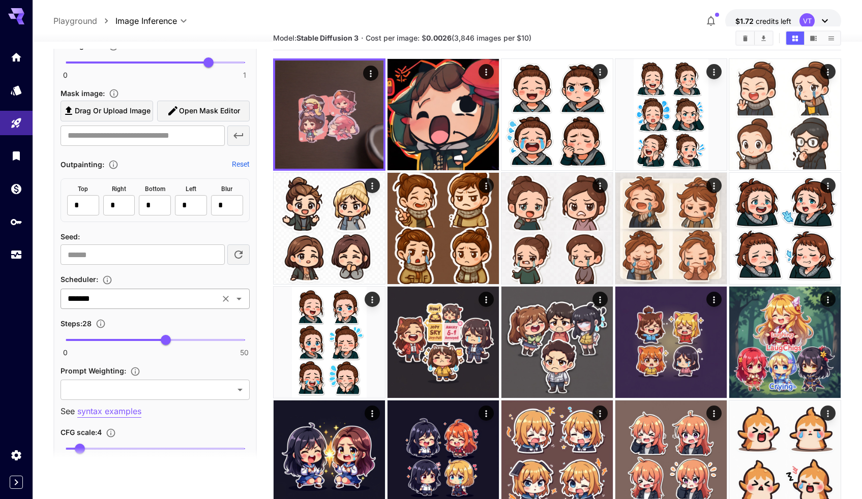
scroll to position [667, 0]
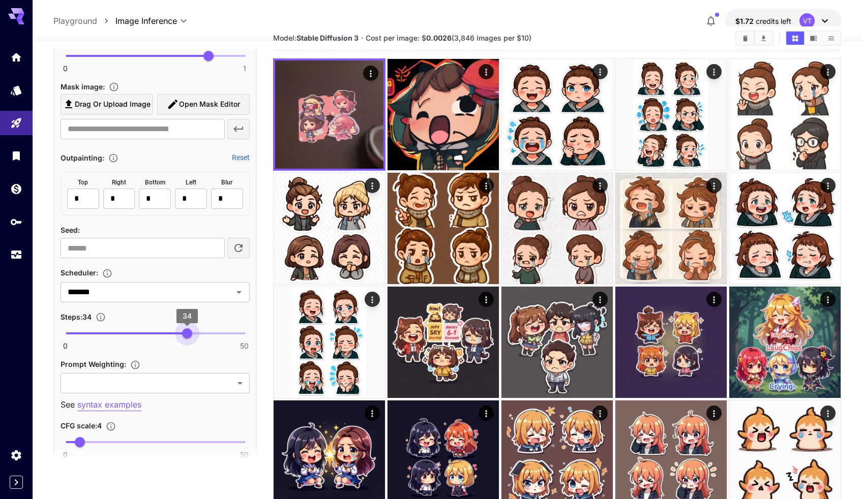
type input "**"
drag, startPoint x: 168, startPoint y: 334, endPoint x: 191, endPoint y: 332, distance: 23.0
click at [191, 332] on span "35" at bounding box center [191, 334] width 10 height 10
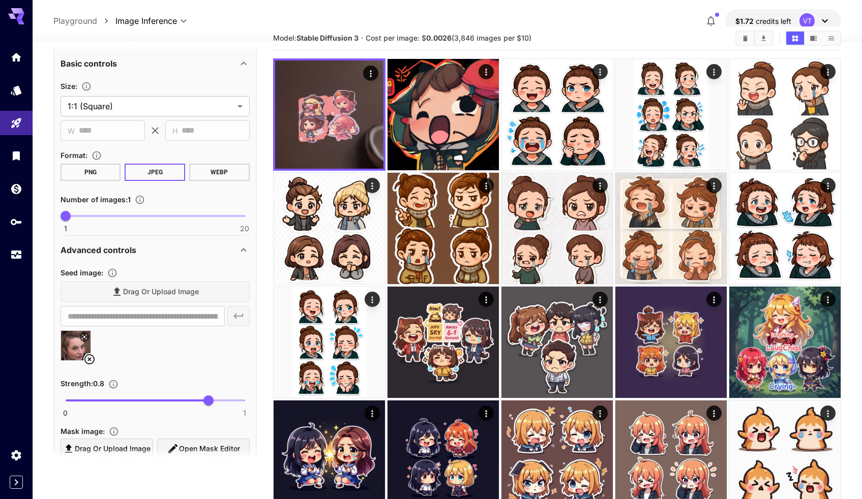
scroll to position [0, 0]
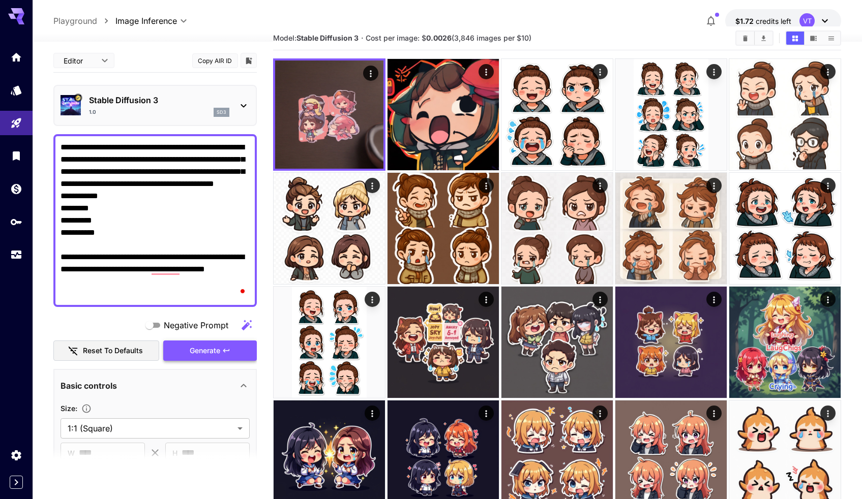
click at [210, 354] on span "Generate" at bounding box center [205, 351] width 31 height 13
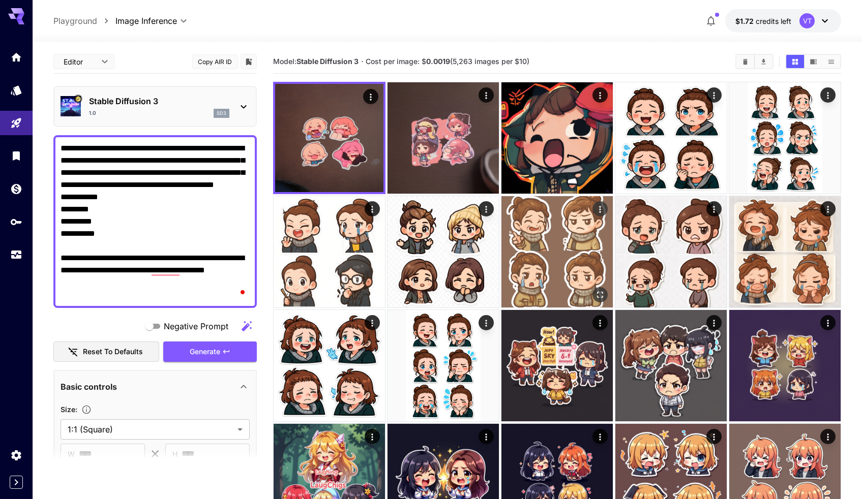
click at [570, 216] on img at bounding box center [557, 251] width 111 height 111
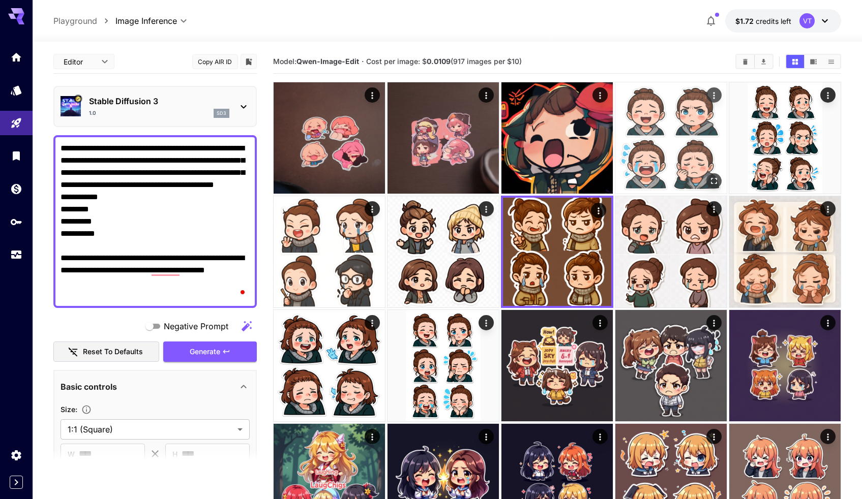
click at [695, 152] on img at bounding box center [670, 137] width 111 height 111
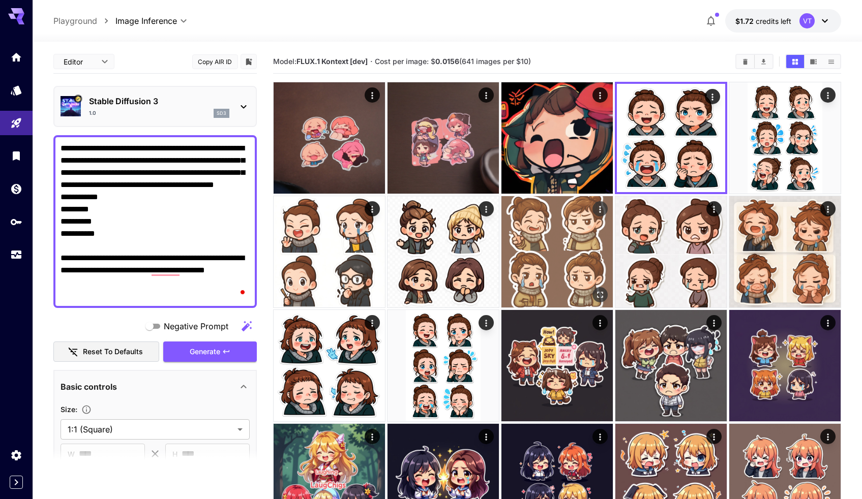
click at [547, 284] on img at bounding box center [557, 251] width 111 height 111
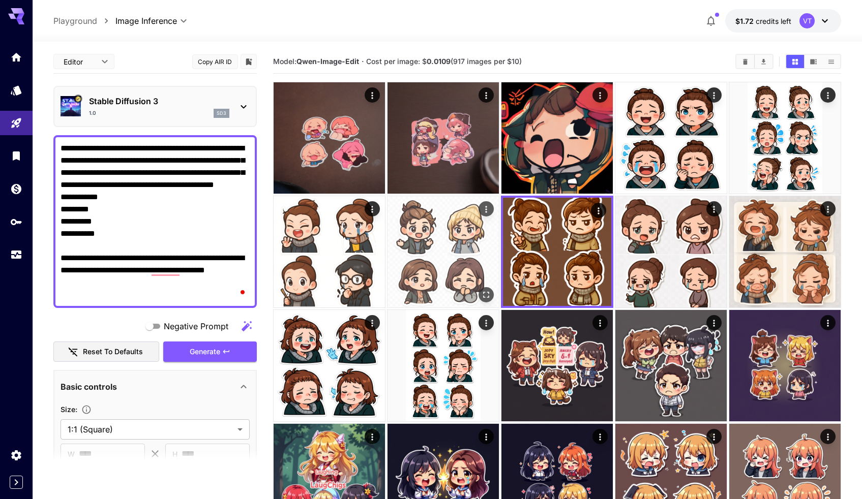
click at [461, 284] on img at bounding box center [443, 251] width 111 height 111
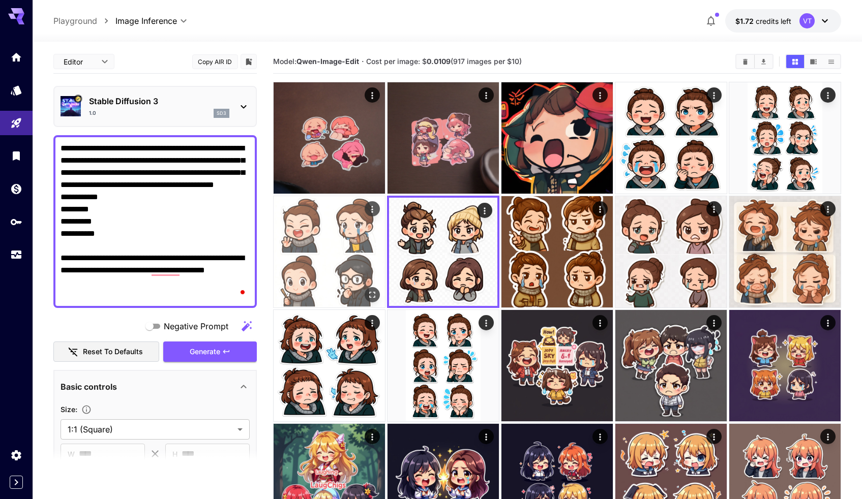
click at [304, 274] on img at bounding box center [329, 251] width 111 height 111
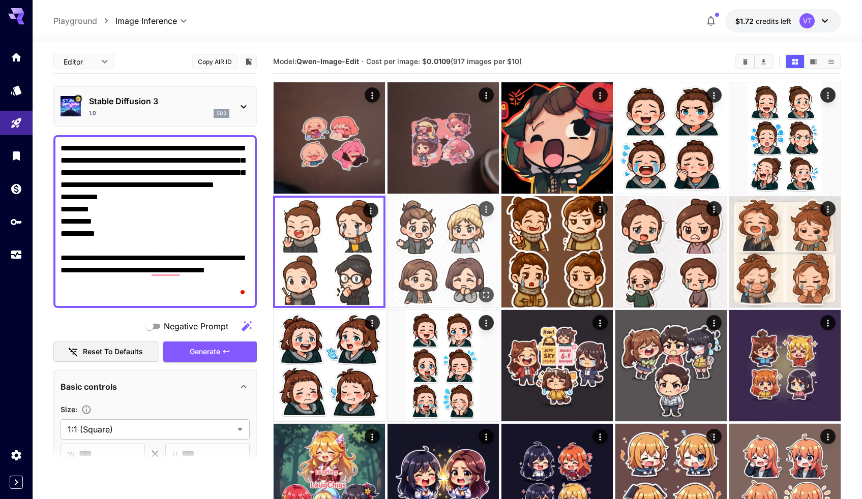
click at [414, 271] on img at bounding box center [443, 251] width 111 height 111
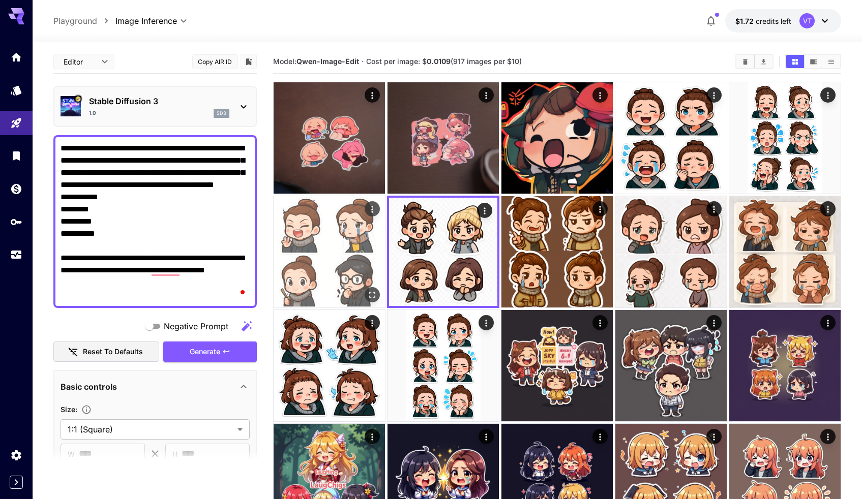
click at [318, 269] on img at bounding box center [329, 251] width 111 height 111
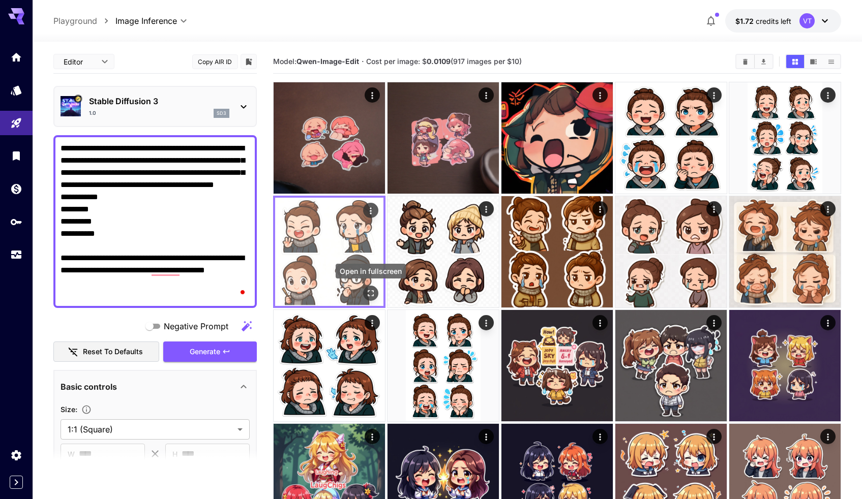
click at [367, 296] on icon "Open in fullscreen" at bounding box center [371, 293] width 10 height 10
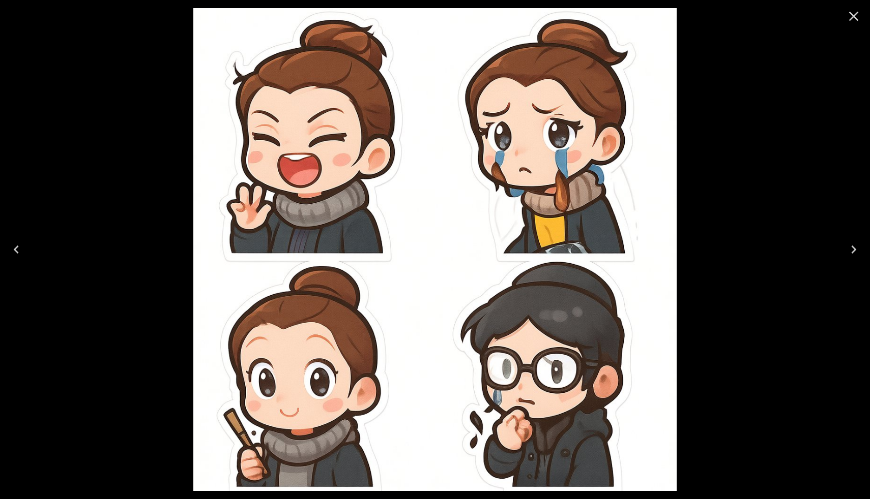
click at [855, 17] on icon "Close" at bounding box center [853, 16] width 16 height 16
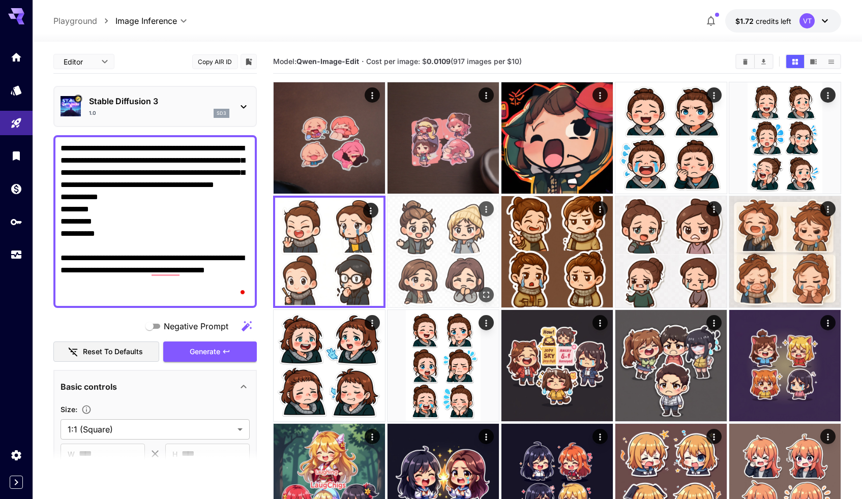
click at [411, 244] on img at bounding box center [443, 251] width 111 height 111
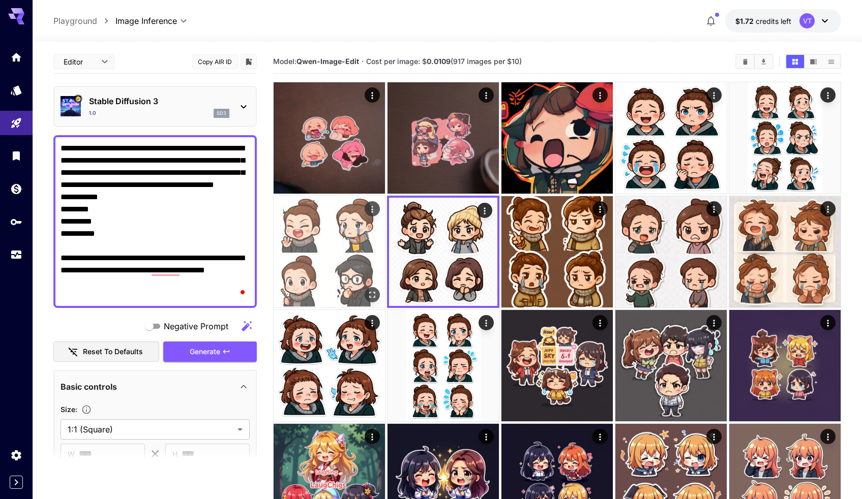
click at [349, 279] on img at bounding box center [329, 251] width 111 height 111
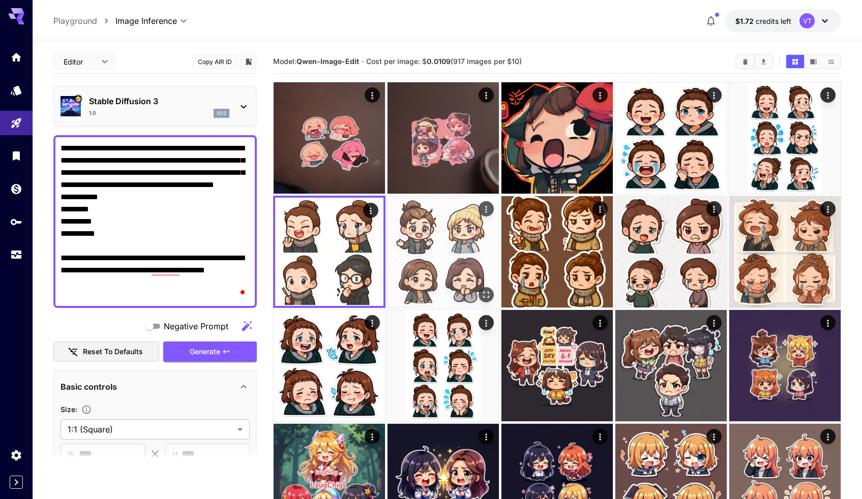
click at [417, 269] on img at bounding box center [443, 251] width 111 height 111
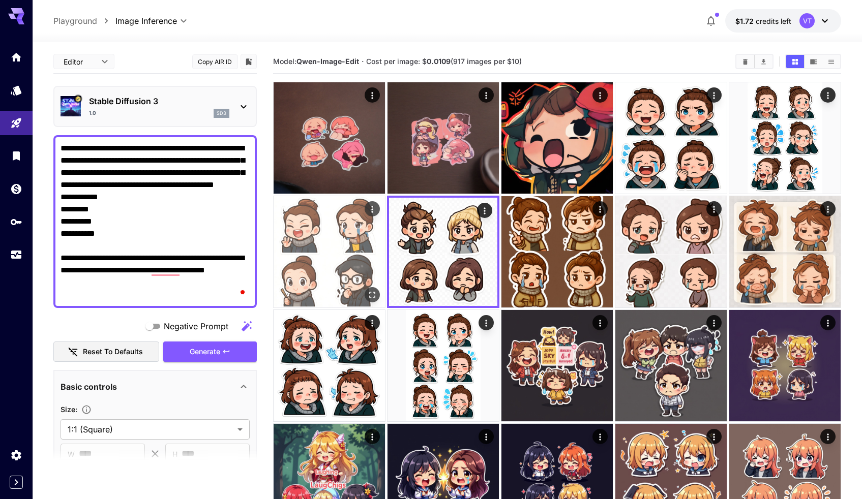
click at [308, 269] on img at bounding box center [329, 251] width 111 height 111
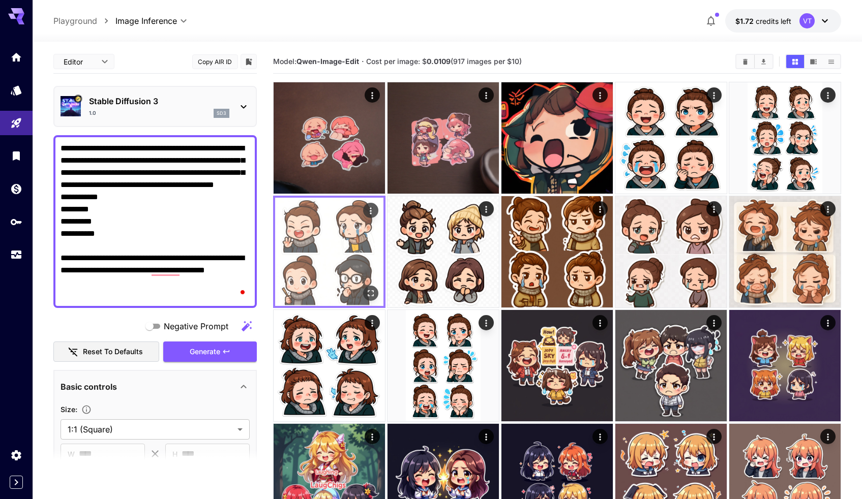
click at [371, 295] on icon "Open in fullscreen" at bounding box center [371, 293] width 10 height 10
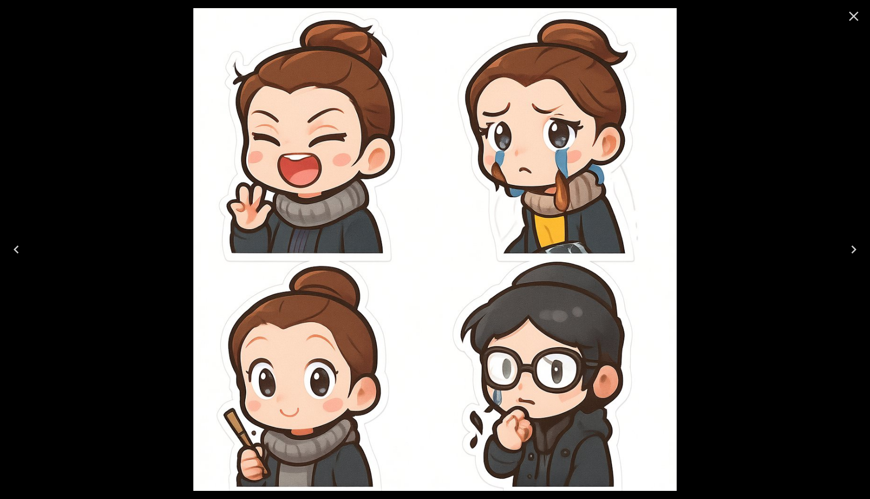
click at [848, 18] on icon "Close" at bounding box center [853, 16] width 16 height 16
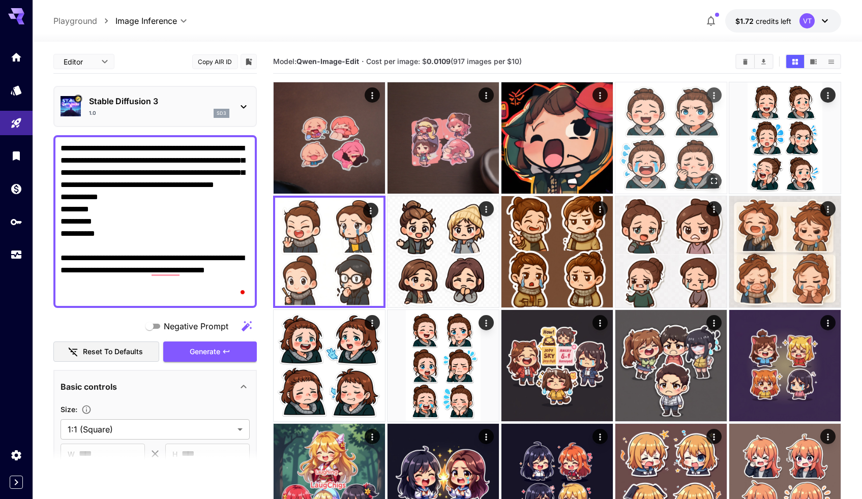
click at [653, 139] on img at bounding box center [670, 137] width 111 height 111
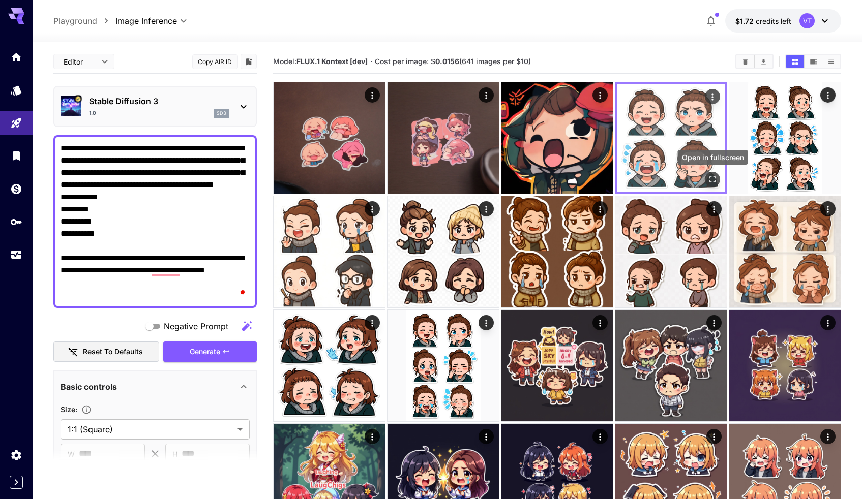
click at [712, 179] on icon "Open in fullscreen" at bounding box center [713, 179] width 10 height 10
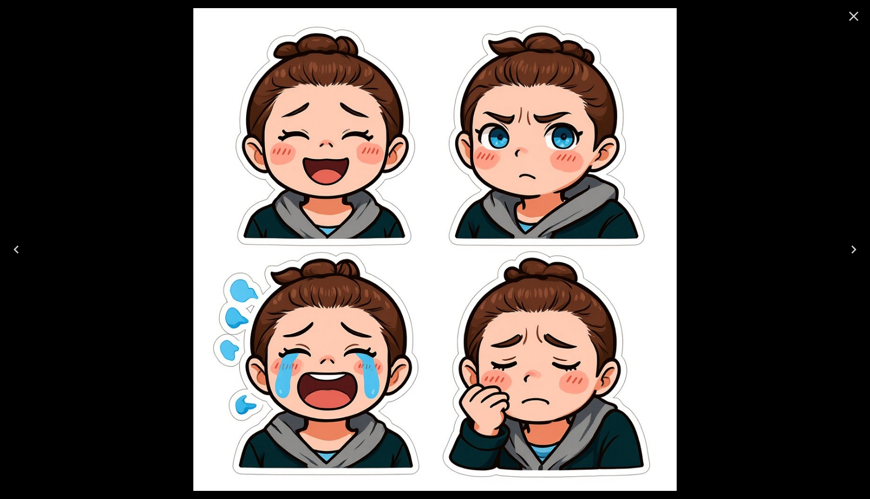
click at [854, 20] on icon "Close" at bounding box center [853, 16] width 16 height 16
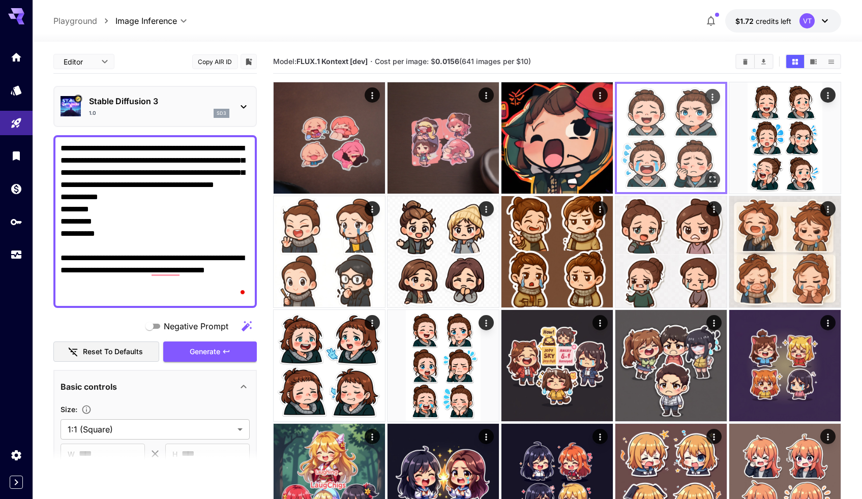
click at [679, 149] on img at bounding box center [671, 138] width 108 height 108
